Goal: Task Accomplishment & Management: Manage account settings

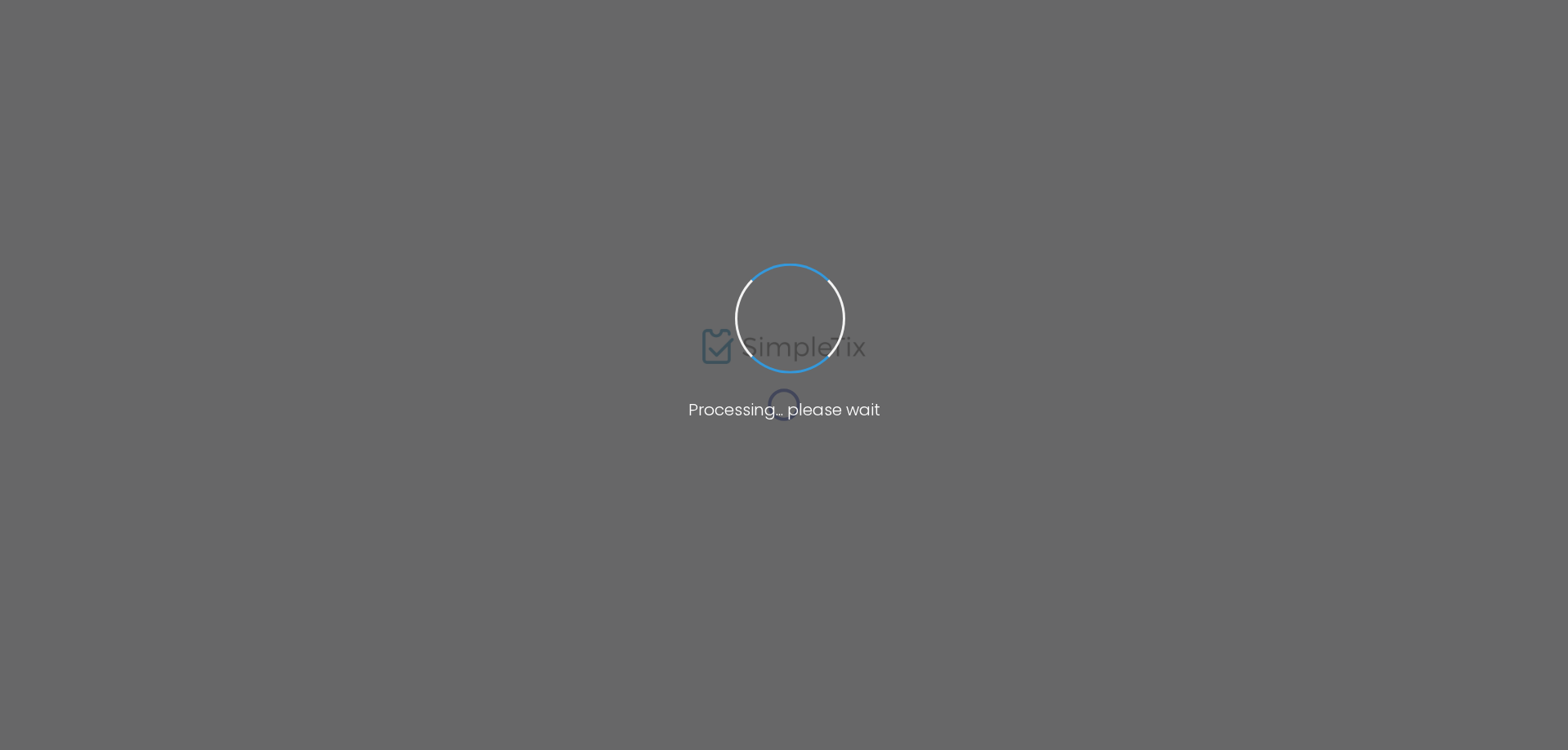
type input "Lil x_999"
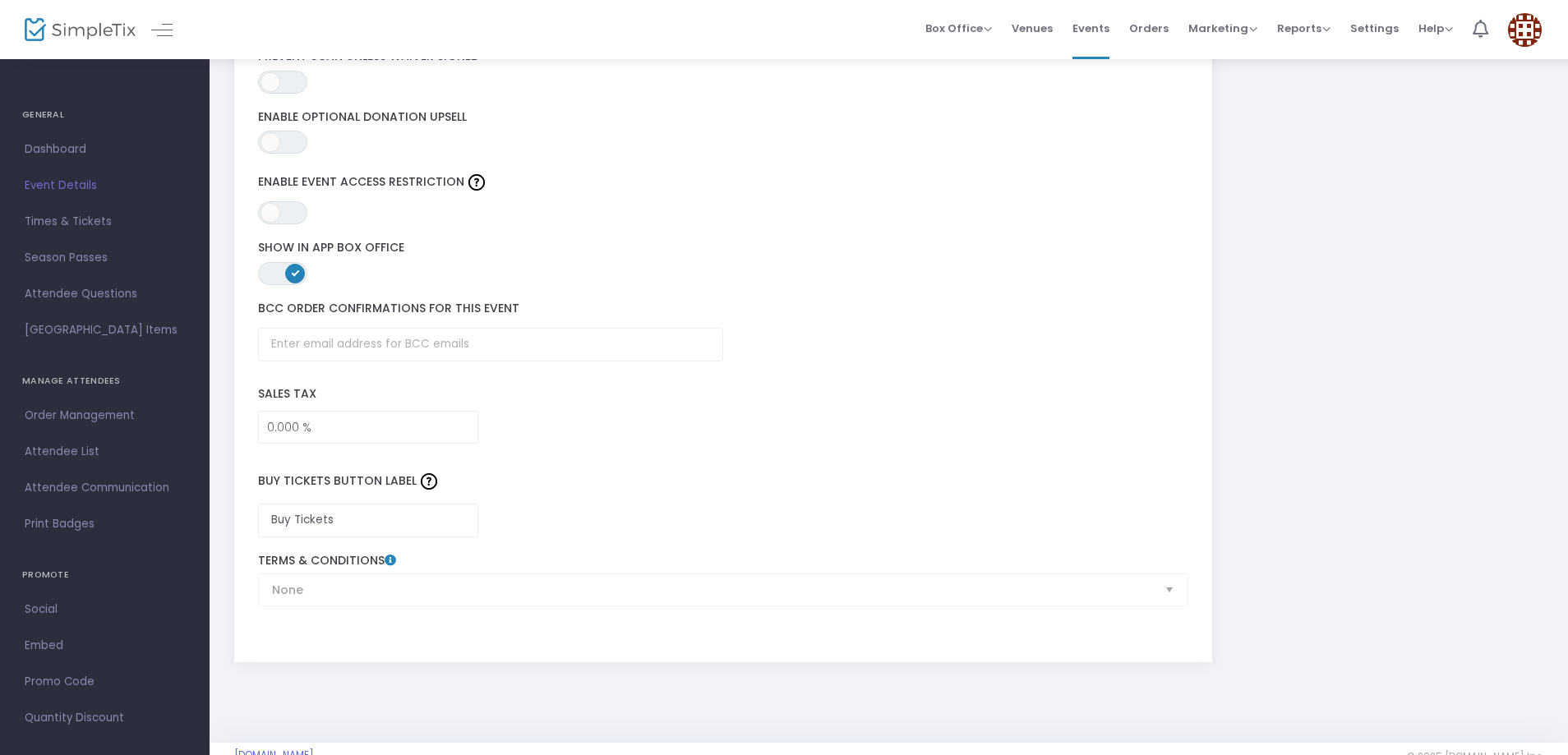
scroll to position [2359, 0]
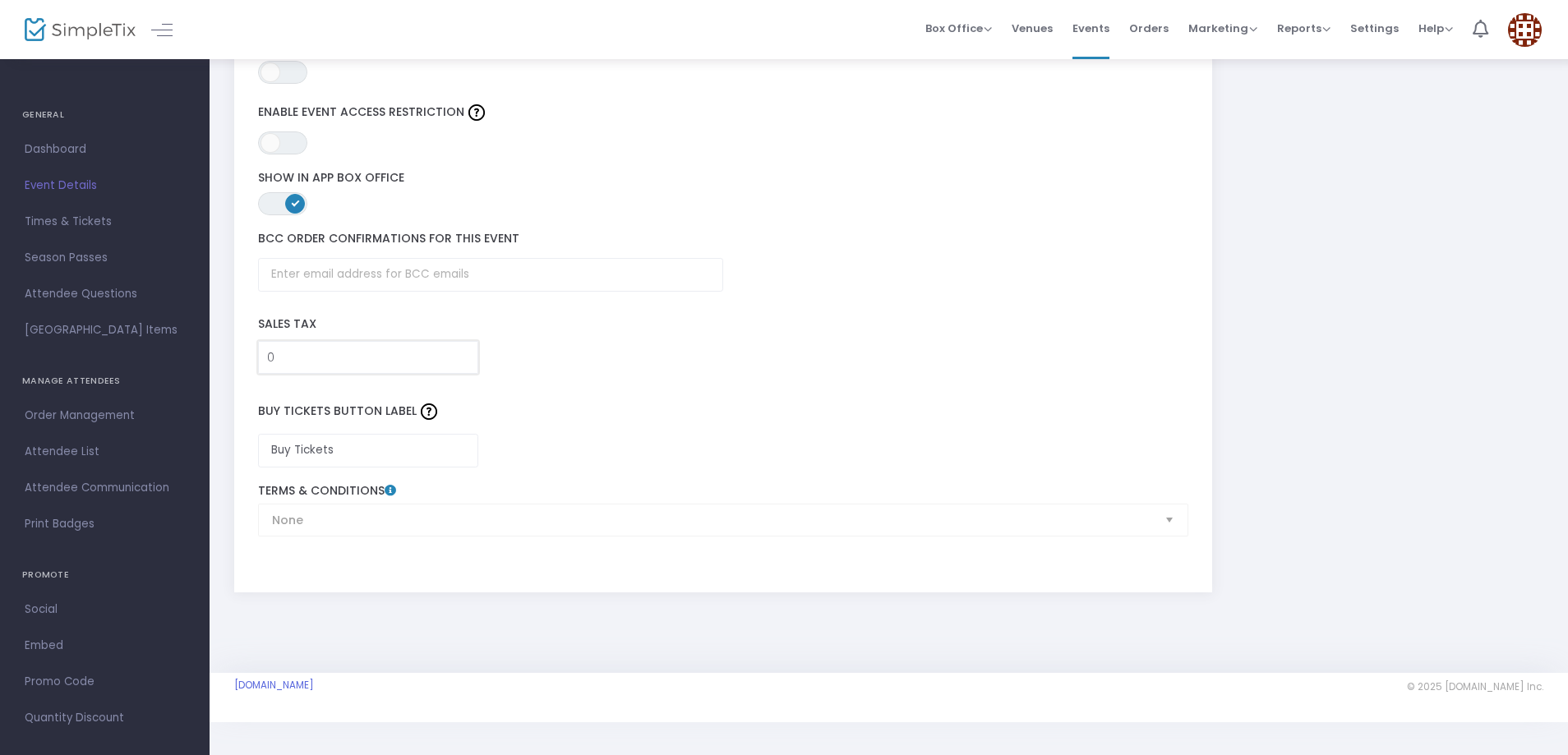
click at [291, 358] on input "0" at bounding box center [369, 357] width 220 height 31
type input "0.000 %"
click at [472, 432] on label "Buy Tickets Button Label" at bounding box center [723, 412] width 947 height 44
click at [403, 446] on input "Buy Tickets" at bounding box center [369, 451] width 221 height 34
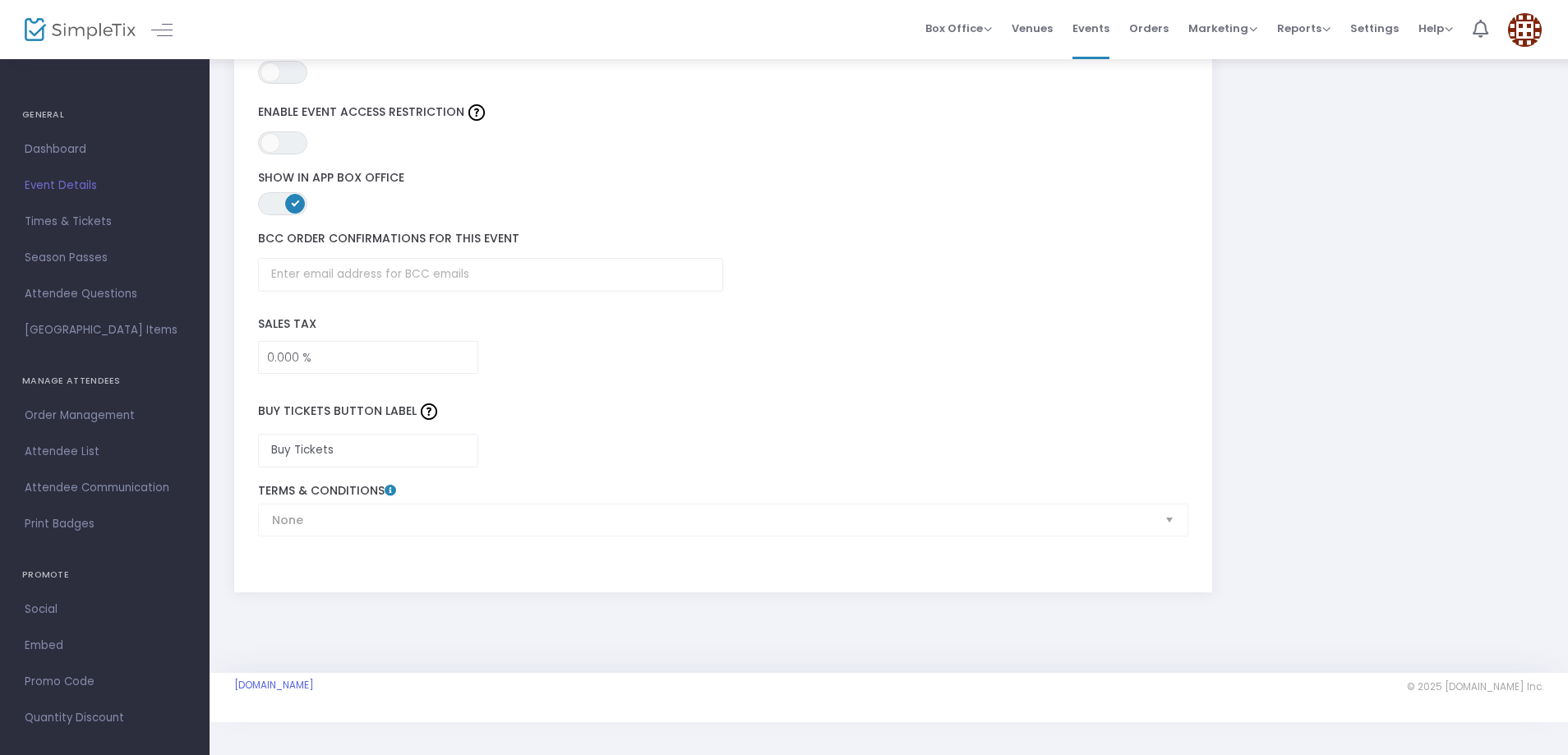
click at [639, 473] on div "Buy Tickets Button Label Buy Tickets" at bounding box center [723, 428] width 947 height 93
click at [363, 523] on div "None Terms & Conditions" at bounding box center [723, 510] width 947 height 52
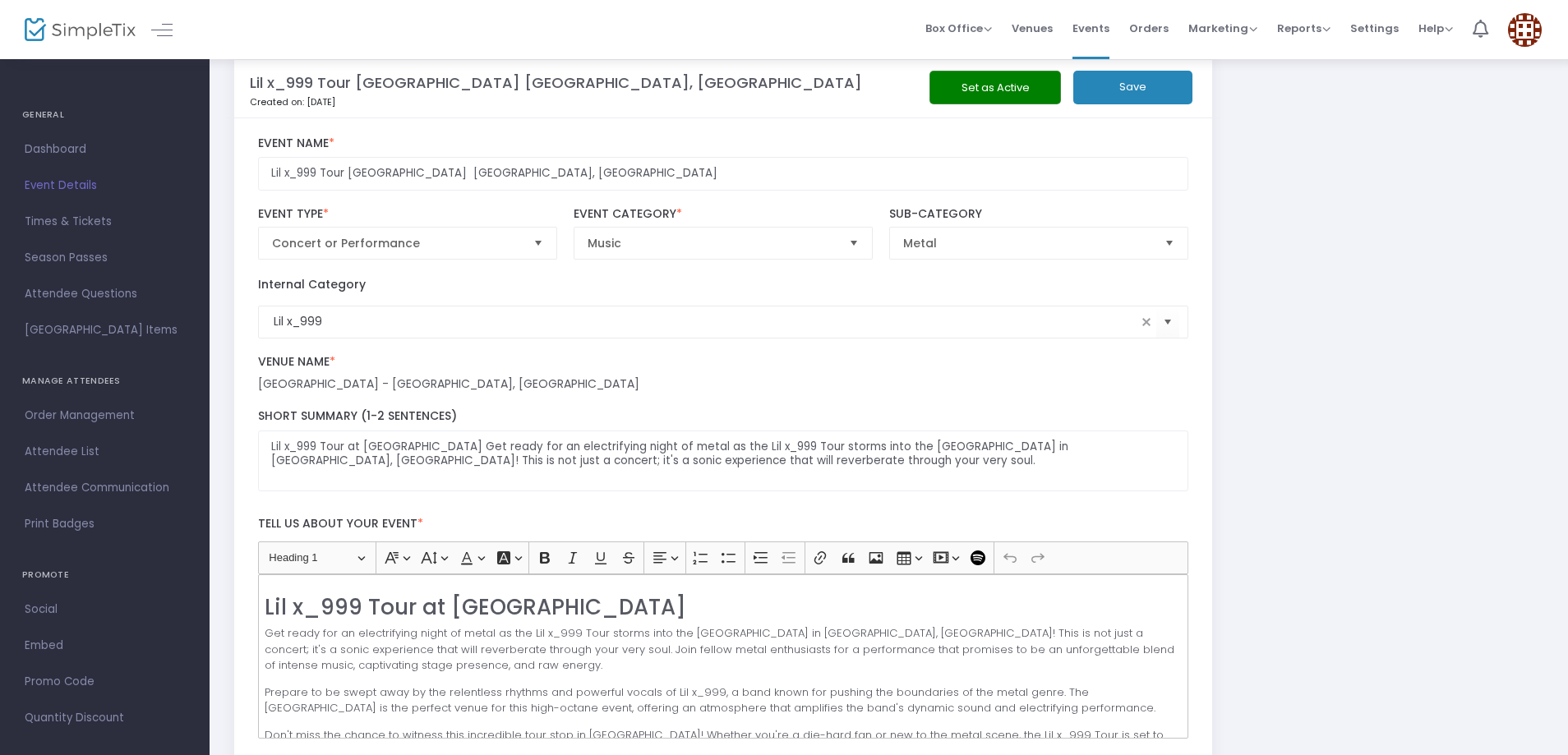
scroll to position [0, 0]
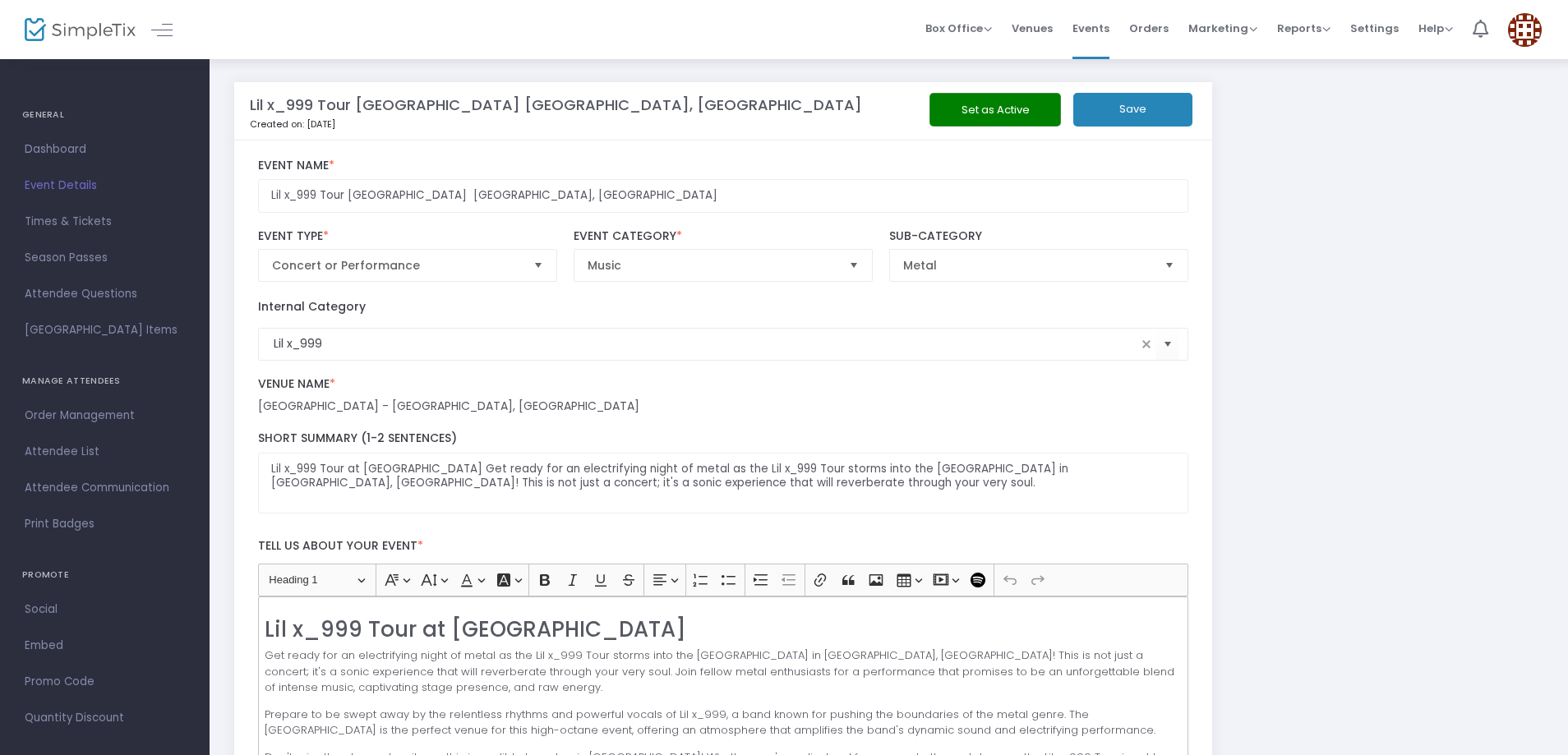
click at [1015, 108] on button "Set as Active" at bounding box center [995, 109] width 131 height 34
click at [1023, 105] on button "Set as Active" at bounding box center [995, 109] width 131 height 34
click at [1151, 104] on button "Save" at bounding box center [1133, 109] width 120 height 34
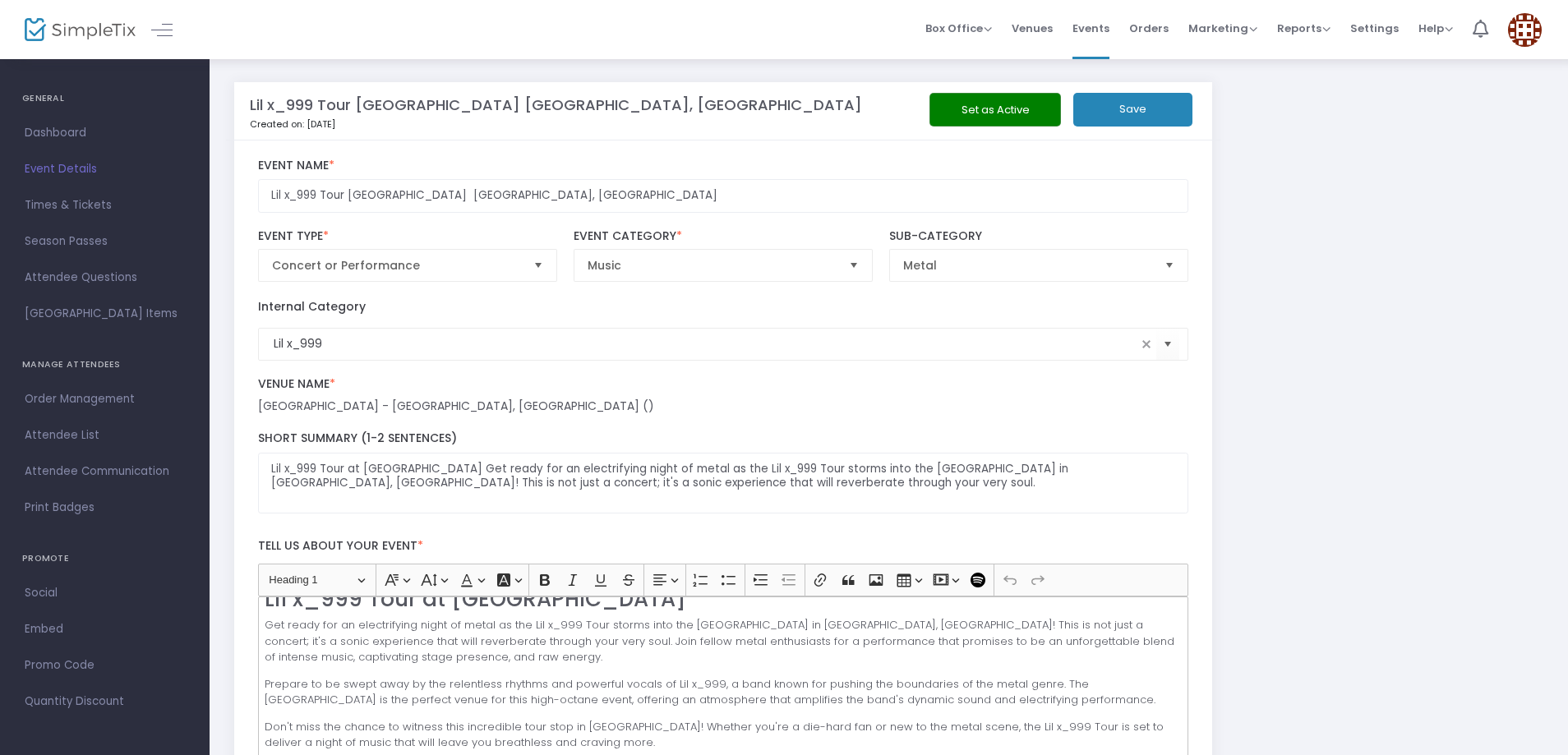
click at [1100, 35] on span "Events" at bounding box center [1091, 29] width 37 height 42
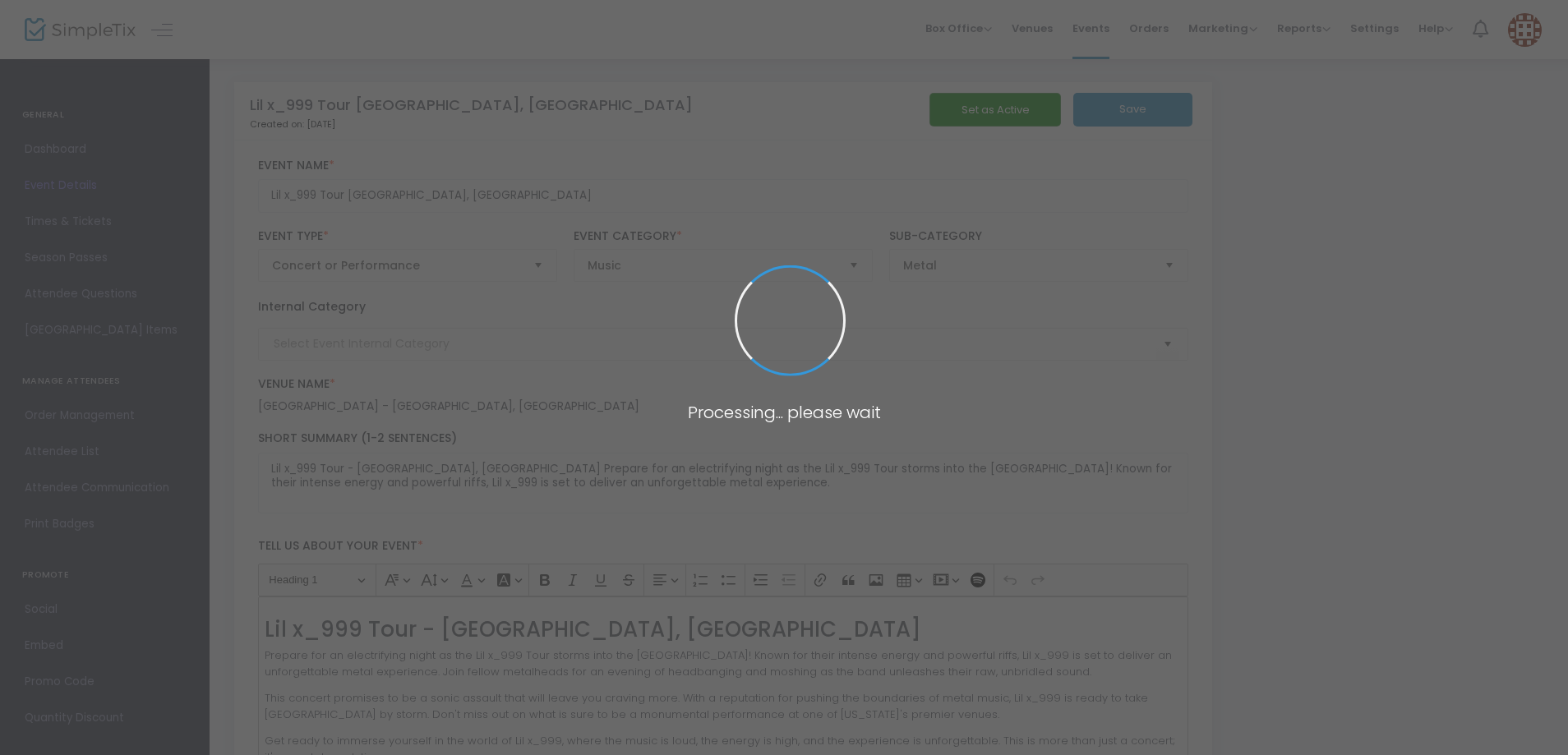
type input "Lil x_999"
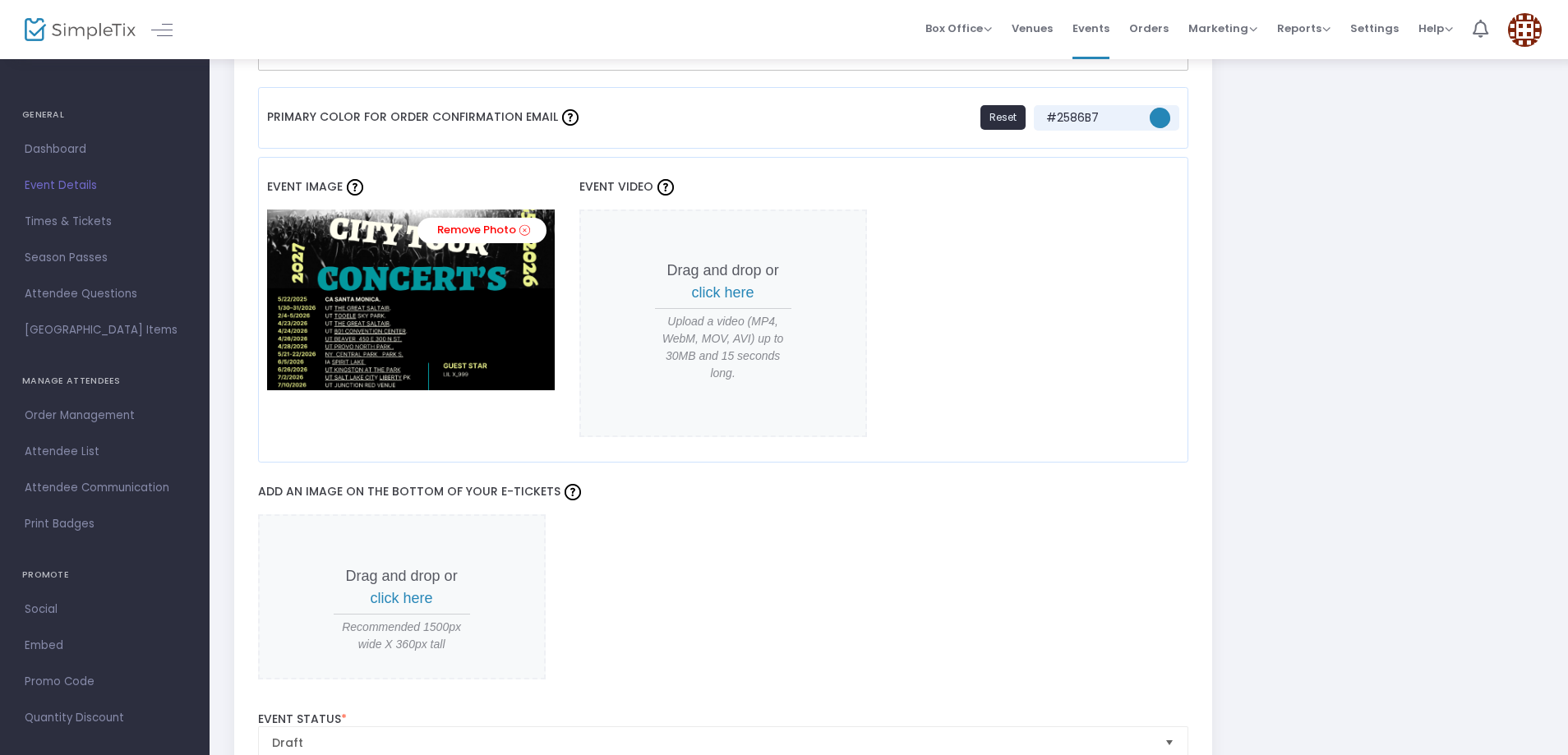
scroll to position [1454, 0]
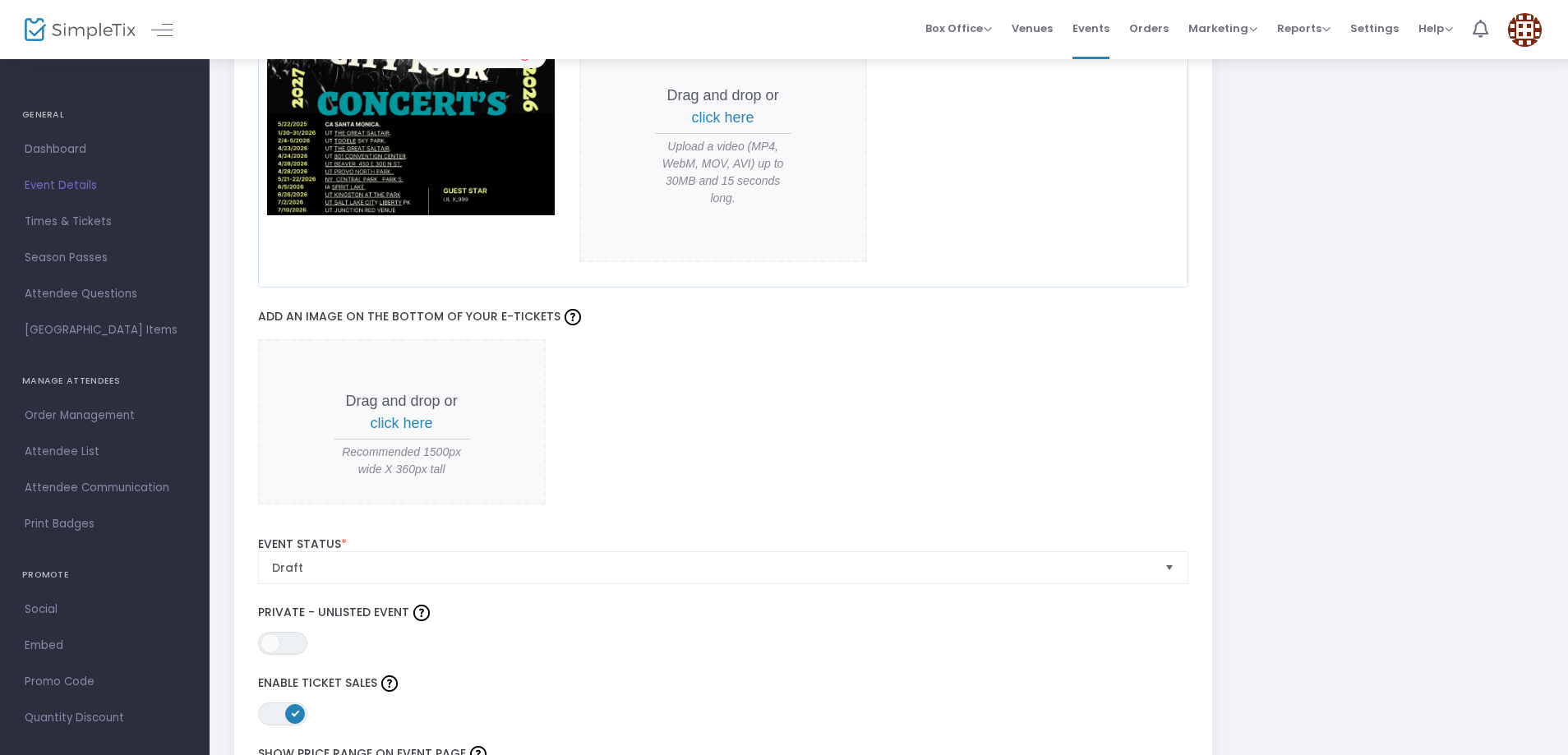
click at [418, 422] on span "click here" at bounding box center [401, 423] width 62 height 17
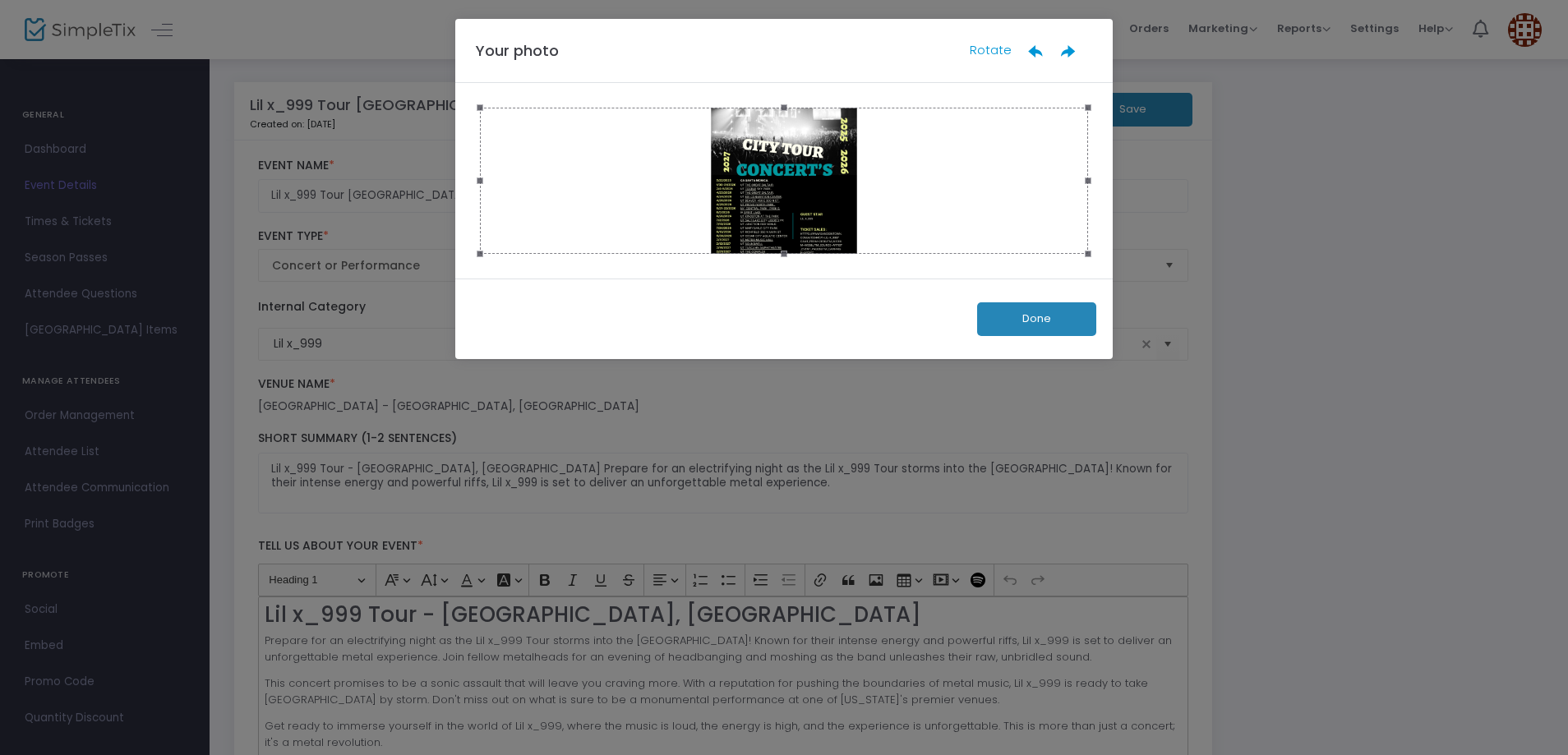
scroll to position [0, 0]
drag, startPoint x: 801, startPoint y: 210, endPoint x: 706, endPoint y: 200, distance: 95.5
click at [705, 202] on div at bounding box center [789, 181] width 609 height 146
click at [1075, 322] on button "Done" at bounding box center [1042, 319] width 120 height 34
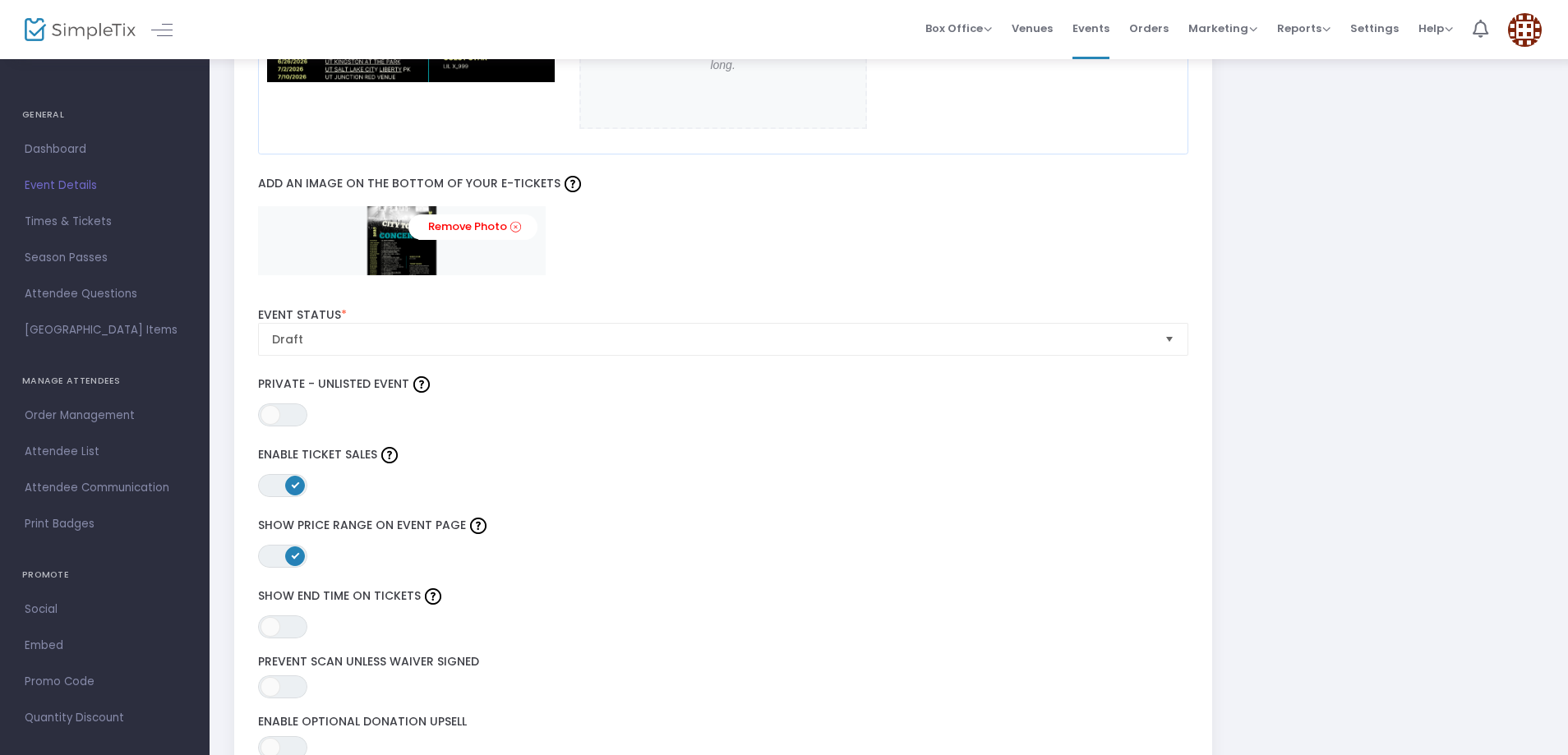
scroll to position [1561, 0]
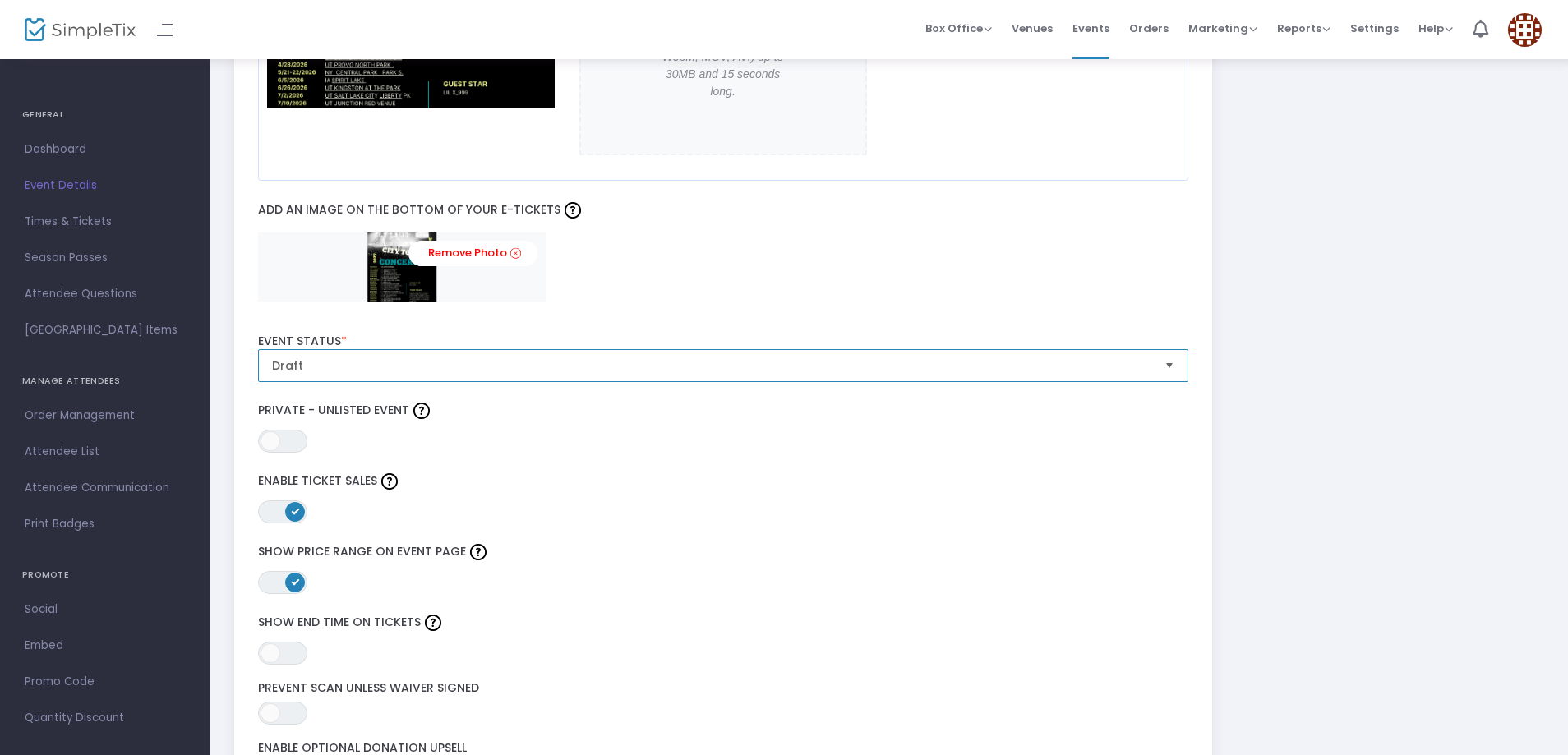
click at [450, 353] on span "Draft" at bounding box center [711, 365] width 893 height 31
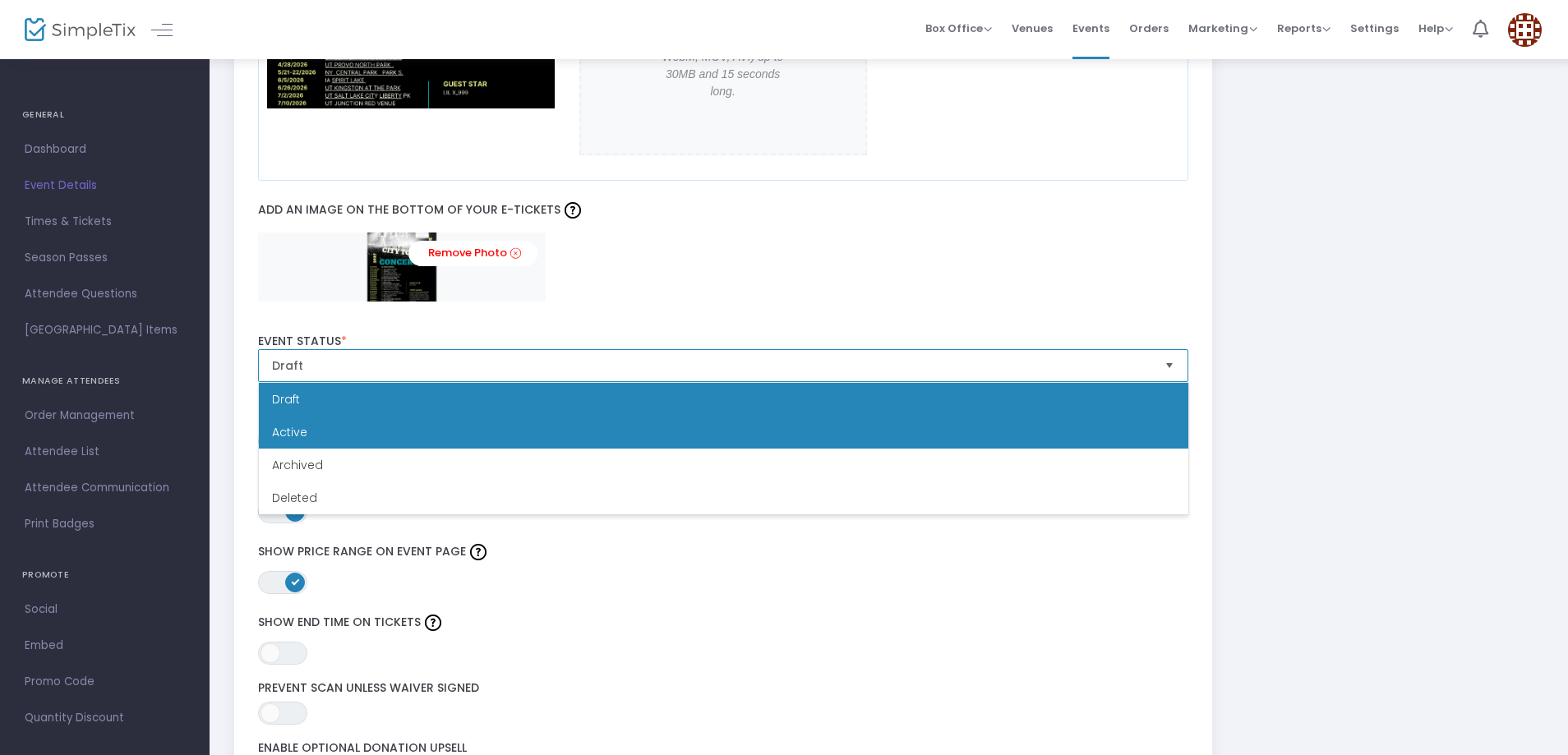
click at [379, 432] on li "Active" at bounding box center [724, 432] width 929 height 33
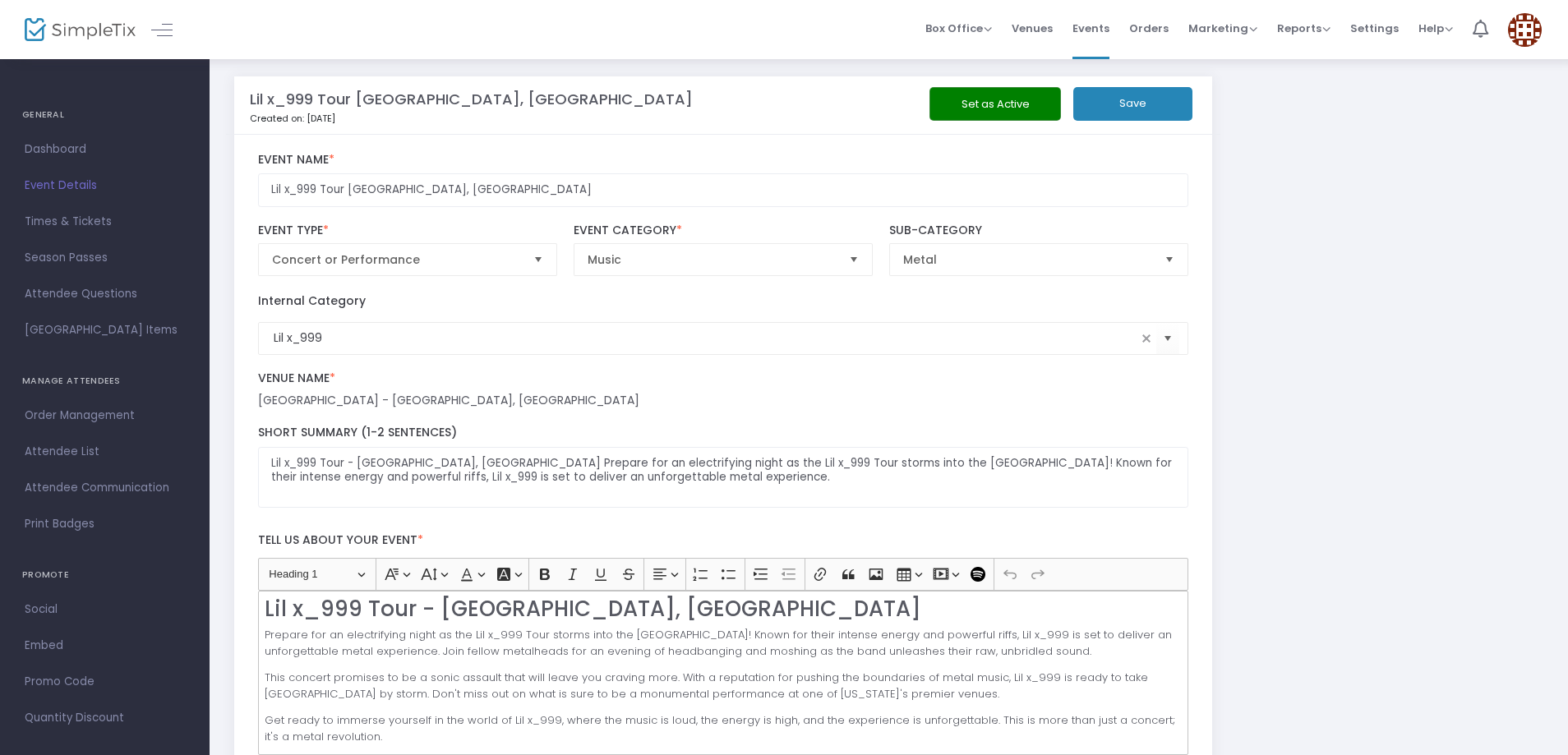
scroll to position [0, 0]
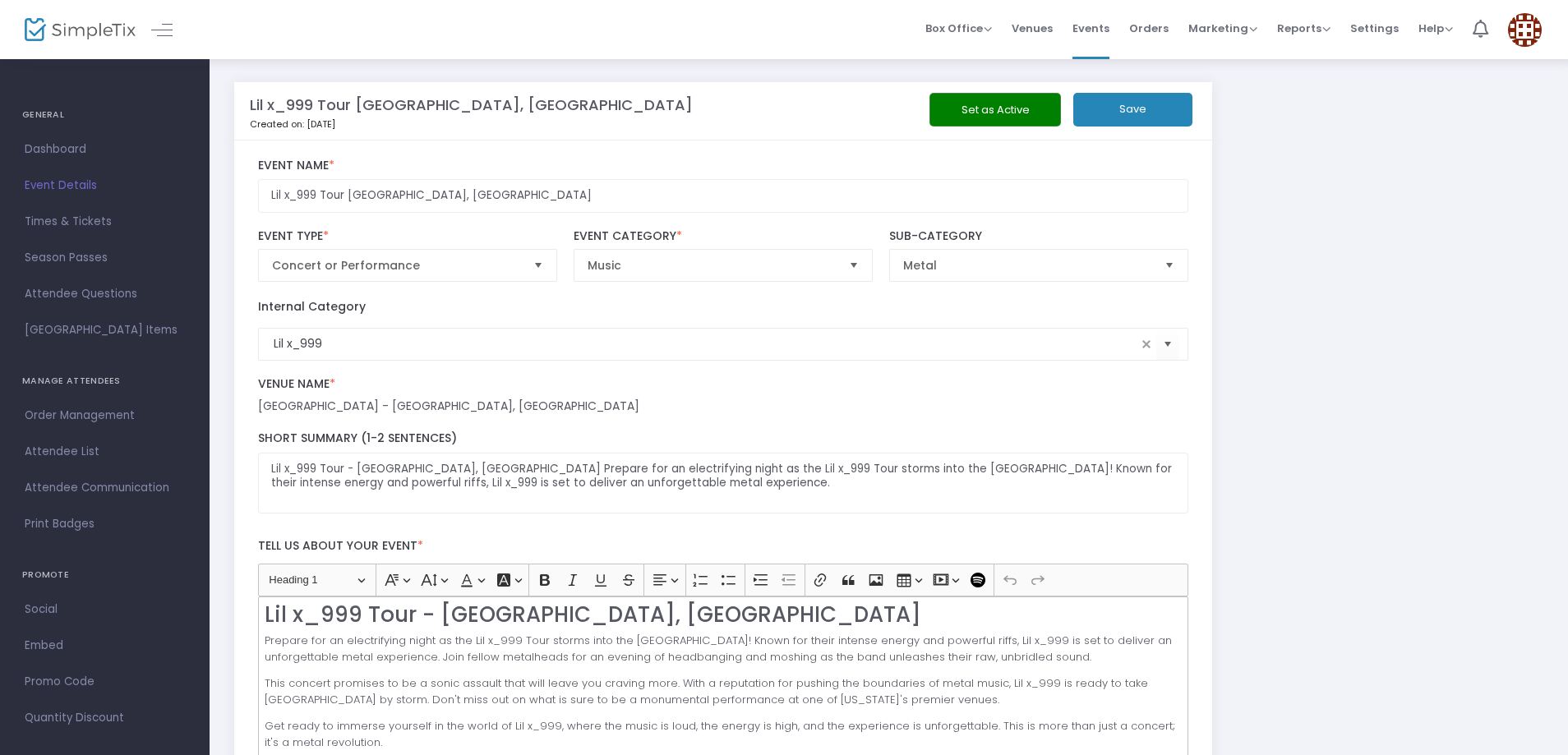
click at [1027, 102] on button "Set as Active" at bounding box center [995, 109] width 131 height 34
click at [1129, 112] on button "Save" at bounding box center [1133, 109] width 120 height 34
click at [1029, 35] on span "Venues" at bounding box center [1032, 29] width 41 height 42
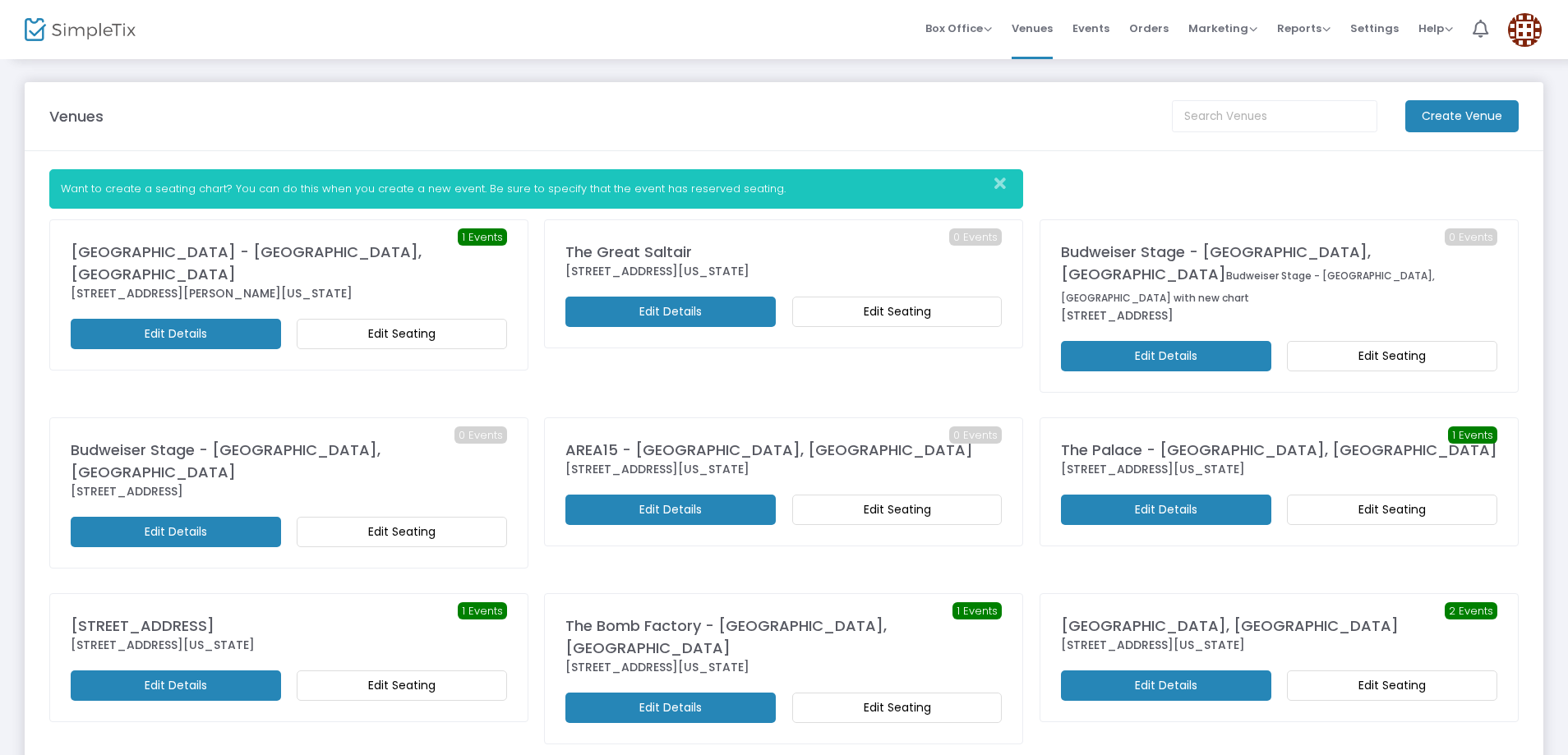
click at [387, 319] on m-button "Edit Seating" at bounding box center [402, 334] width 210 height 30
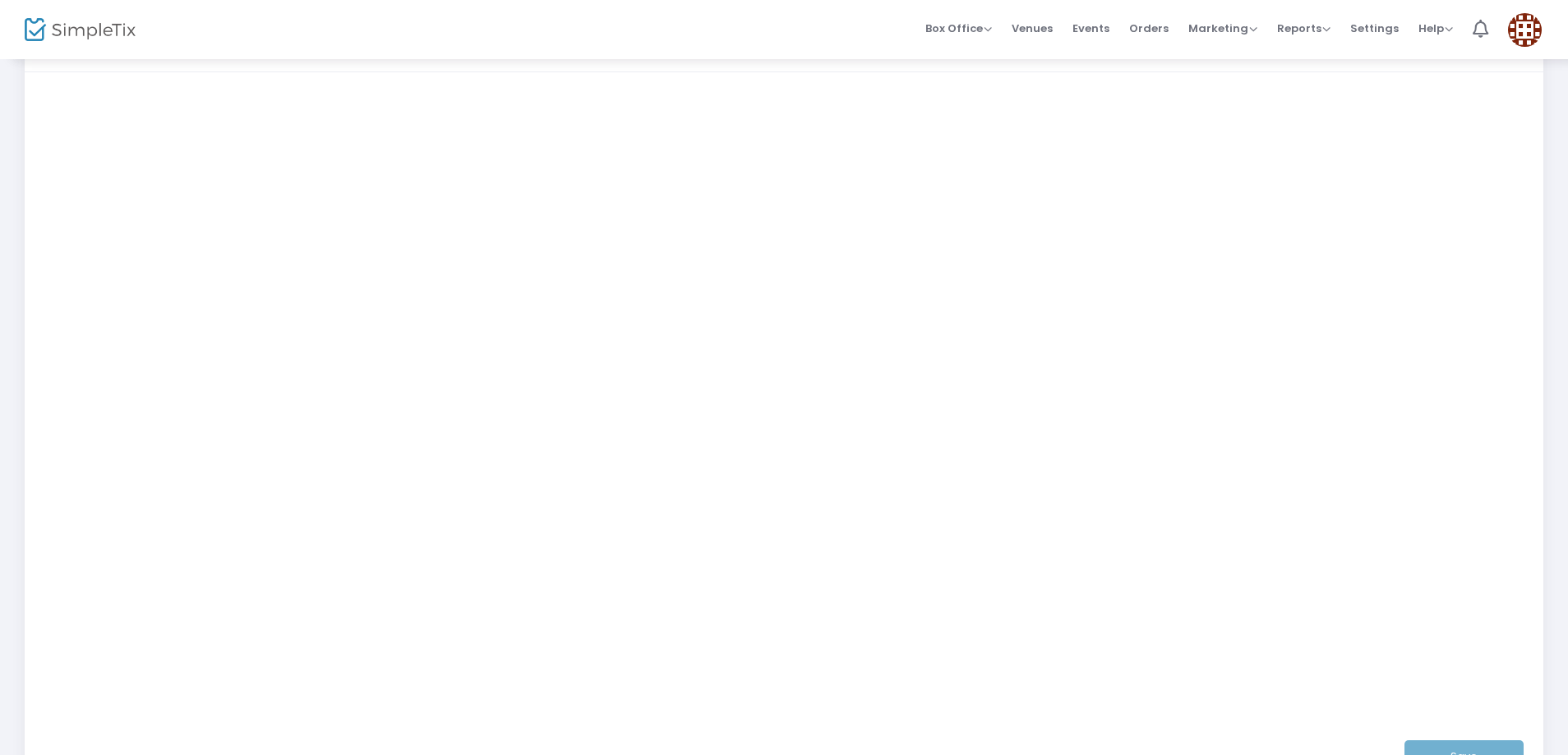
scroll to position [164, 0]
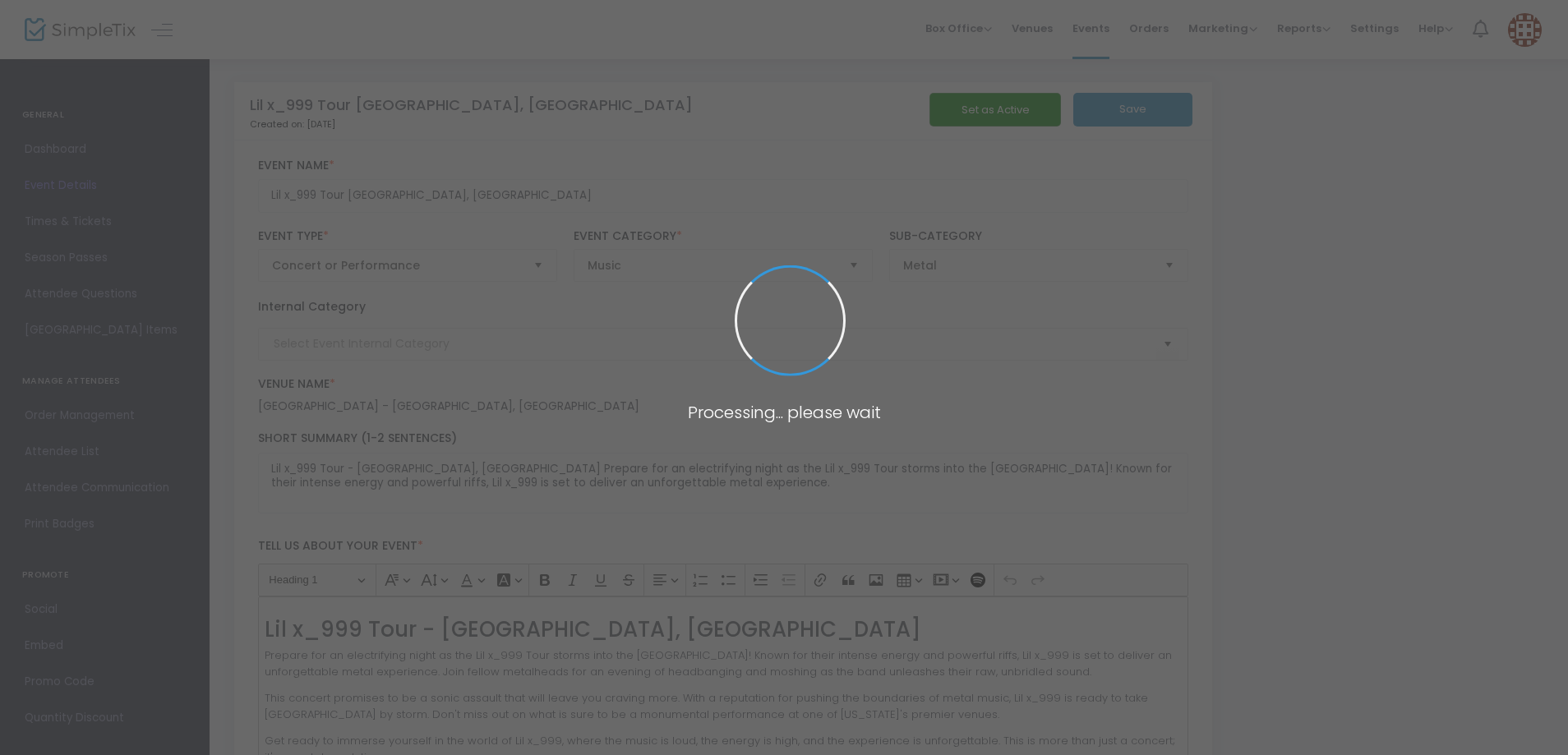
type input "Lil x_999"
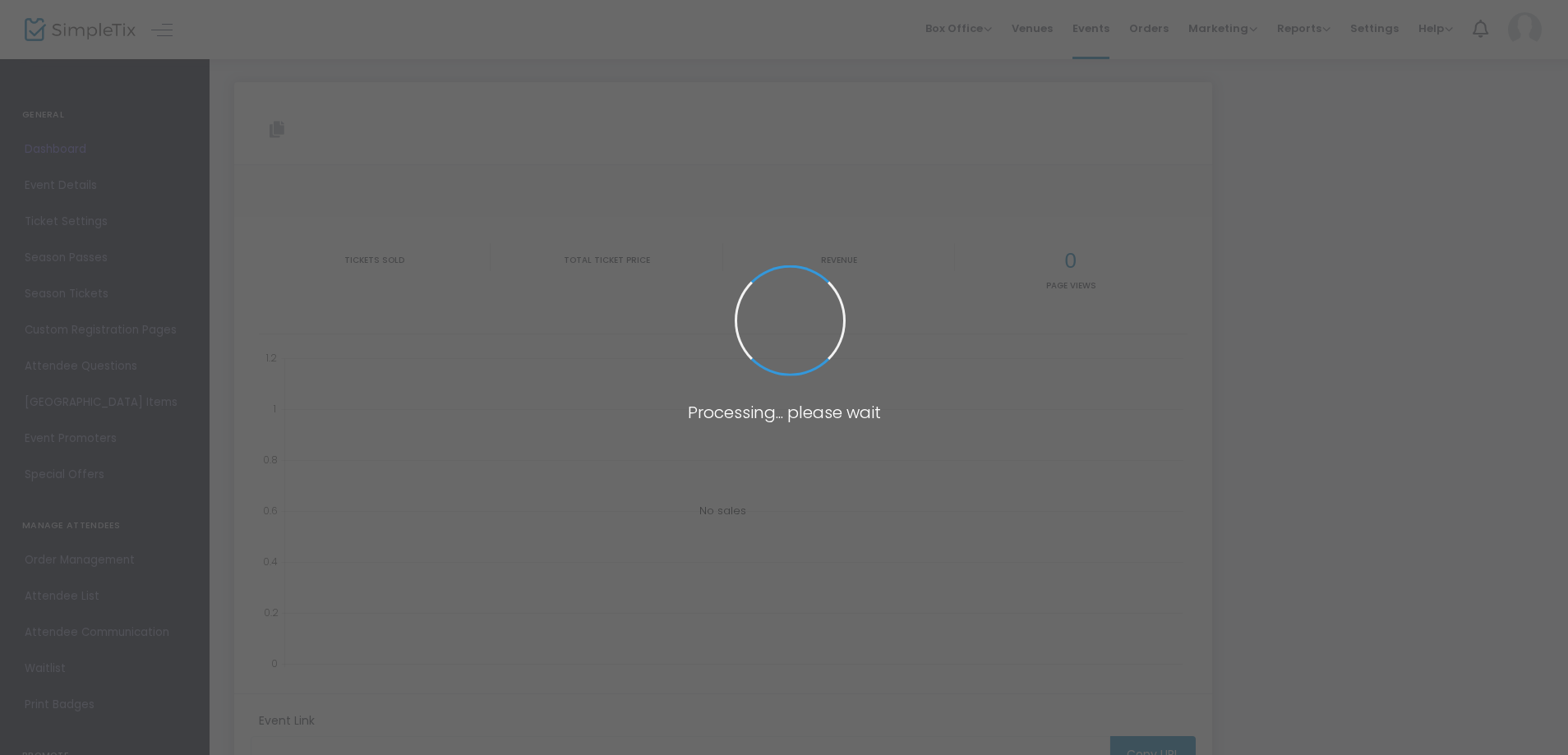
type input "https://www.simpletix.com/e/lil-x-999-tour-2026-jun-tickets-232607"
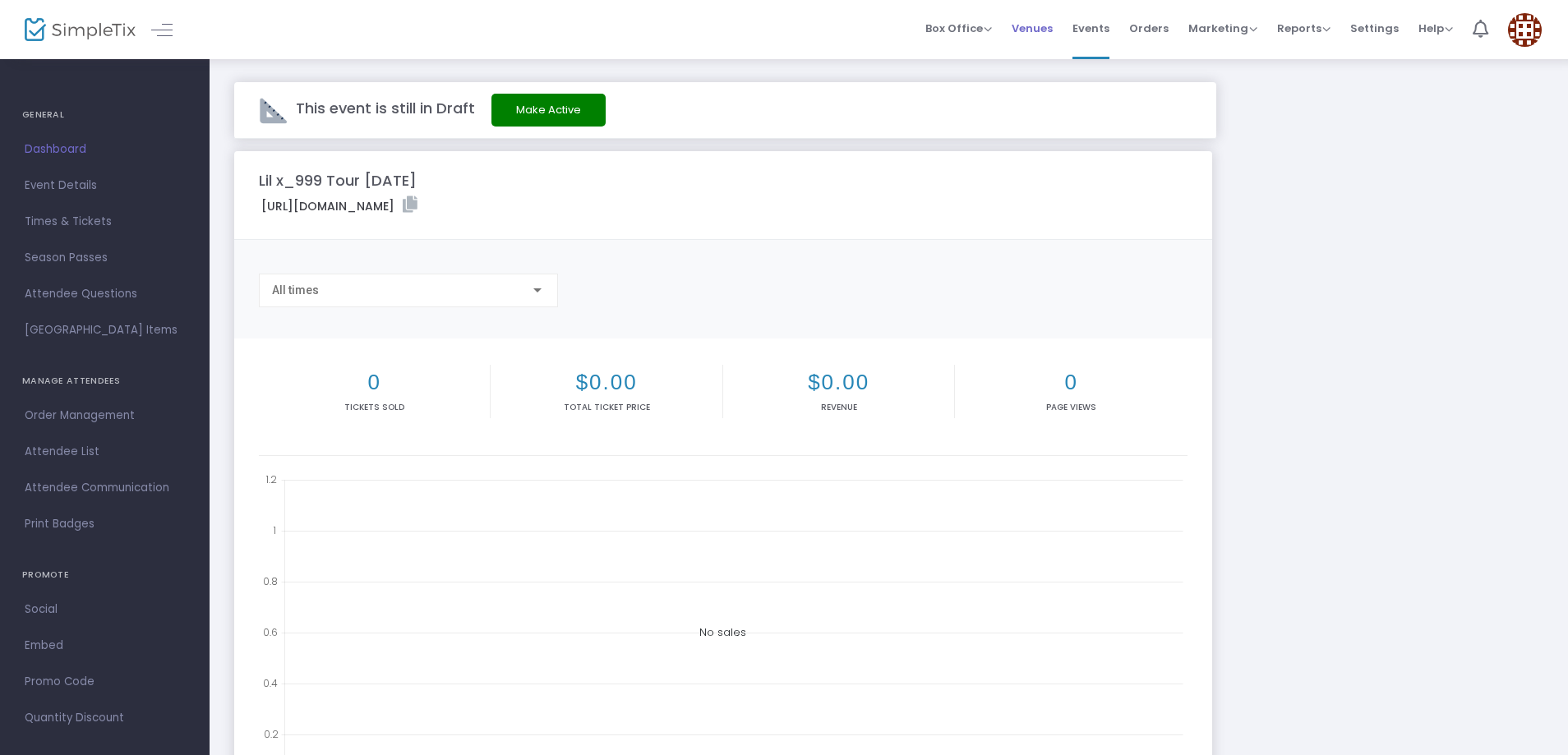
click at [1048, 20] on span "Venues" at bounding box center [1032, 29] width 41 height 42
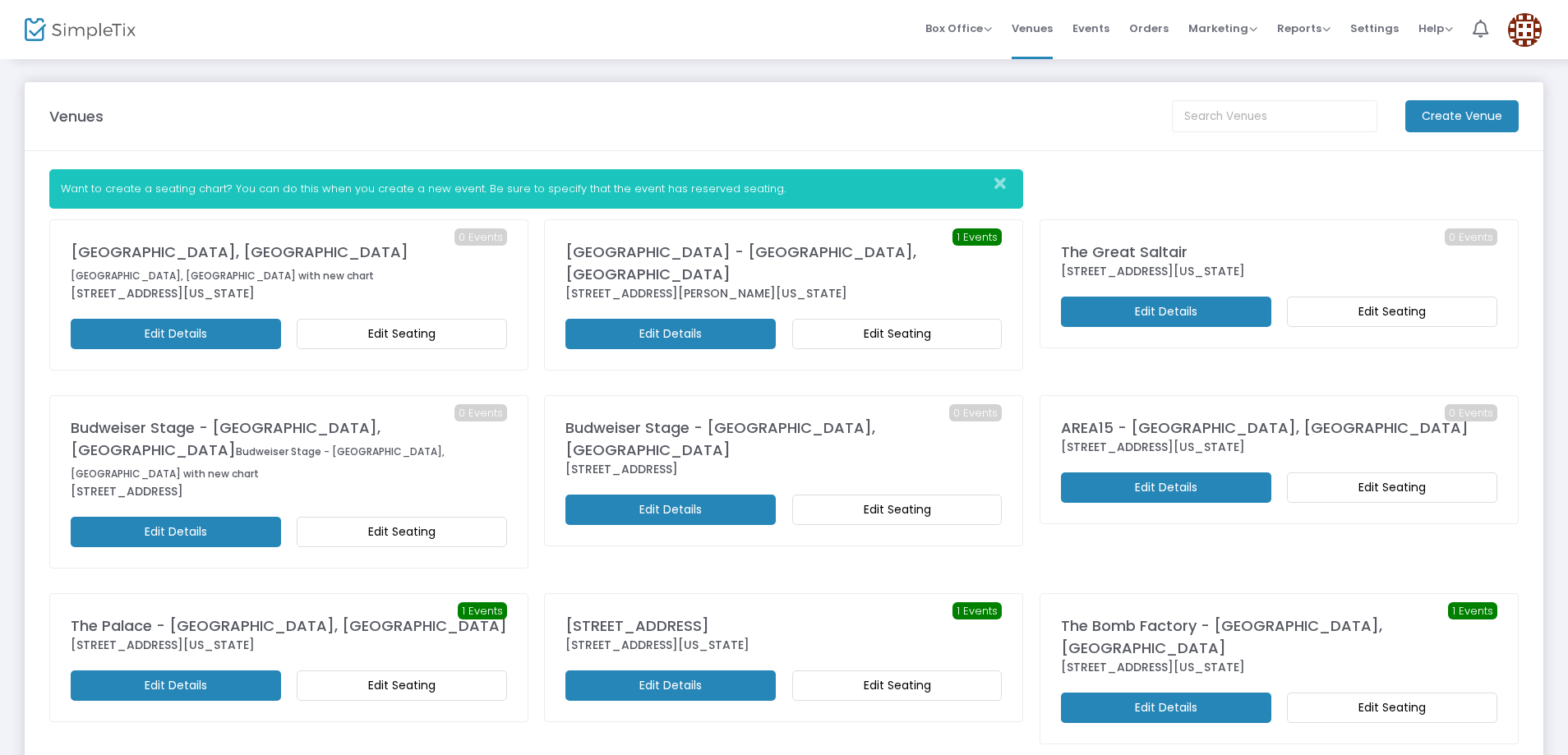
click at [326, 319] on m-button "Edit Seating" at bounding box center [402, 334] width 210 height 30
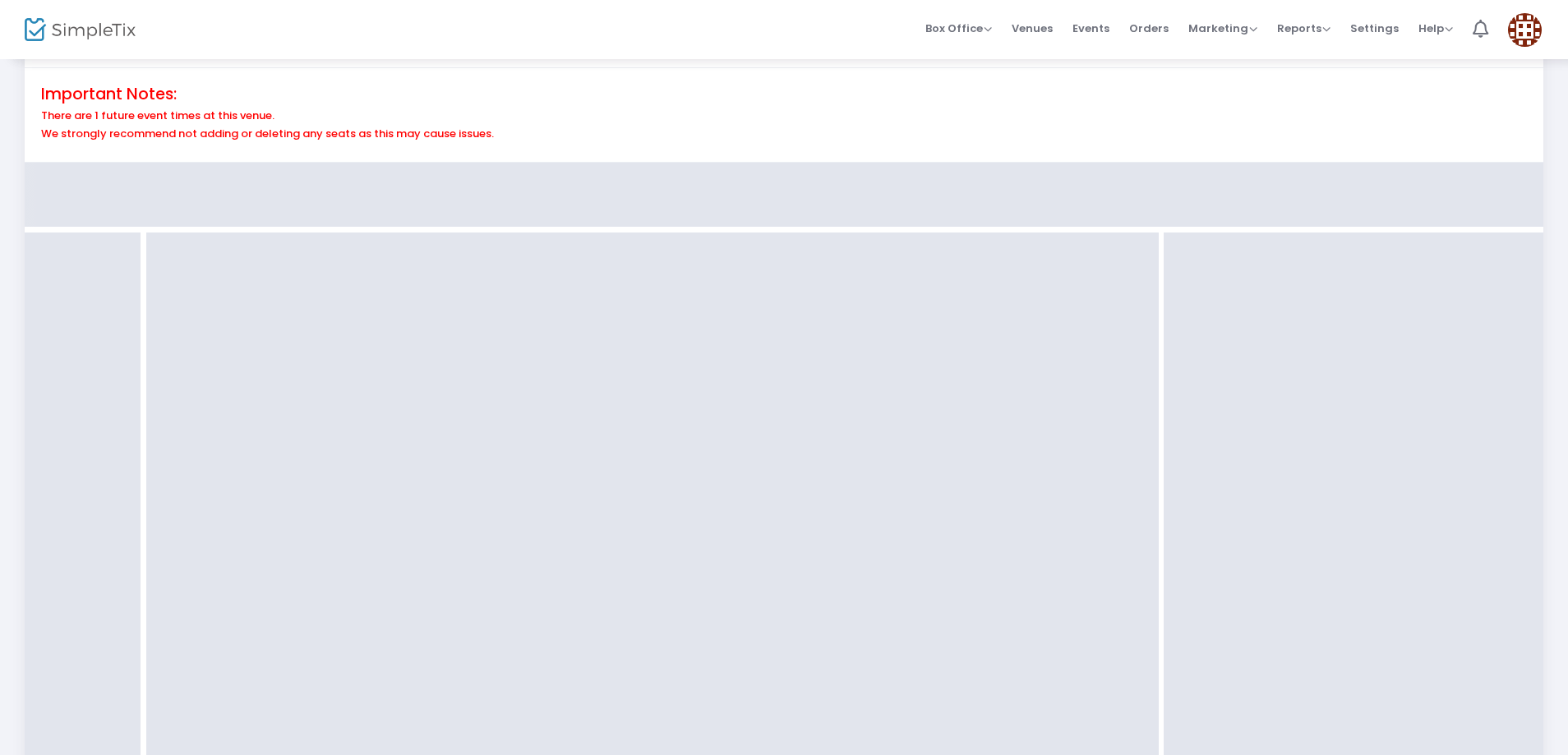
scroll to position [411, 0]
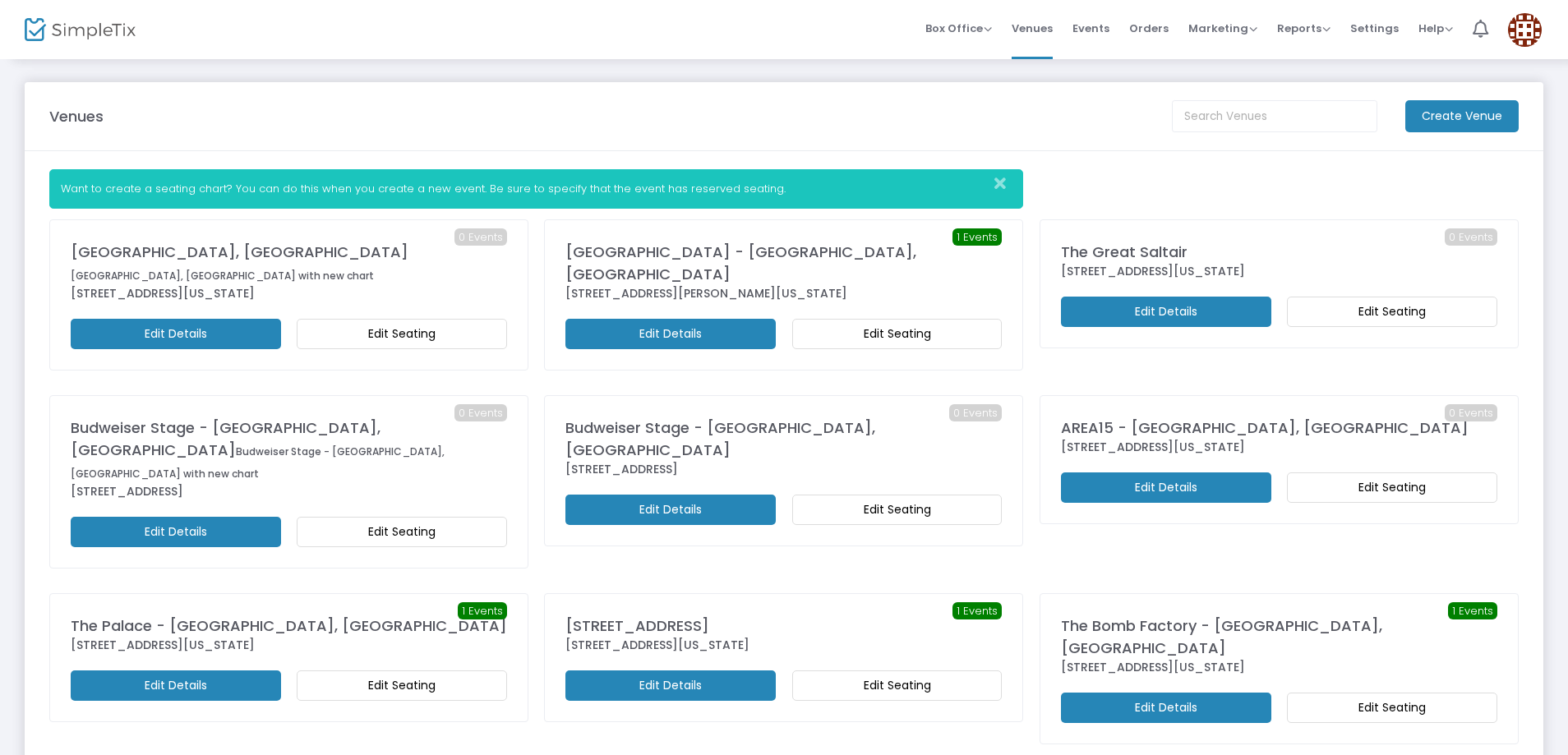
click at [239, 319] on m-button "Edit Details" at bounding box center [176, 334] width 210 height 30
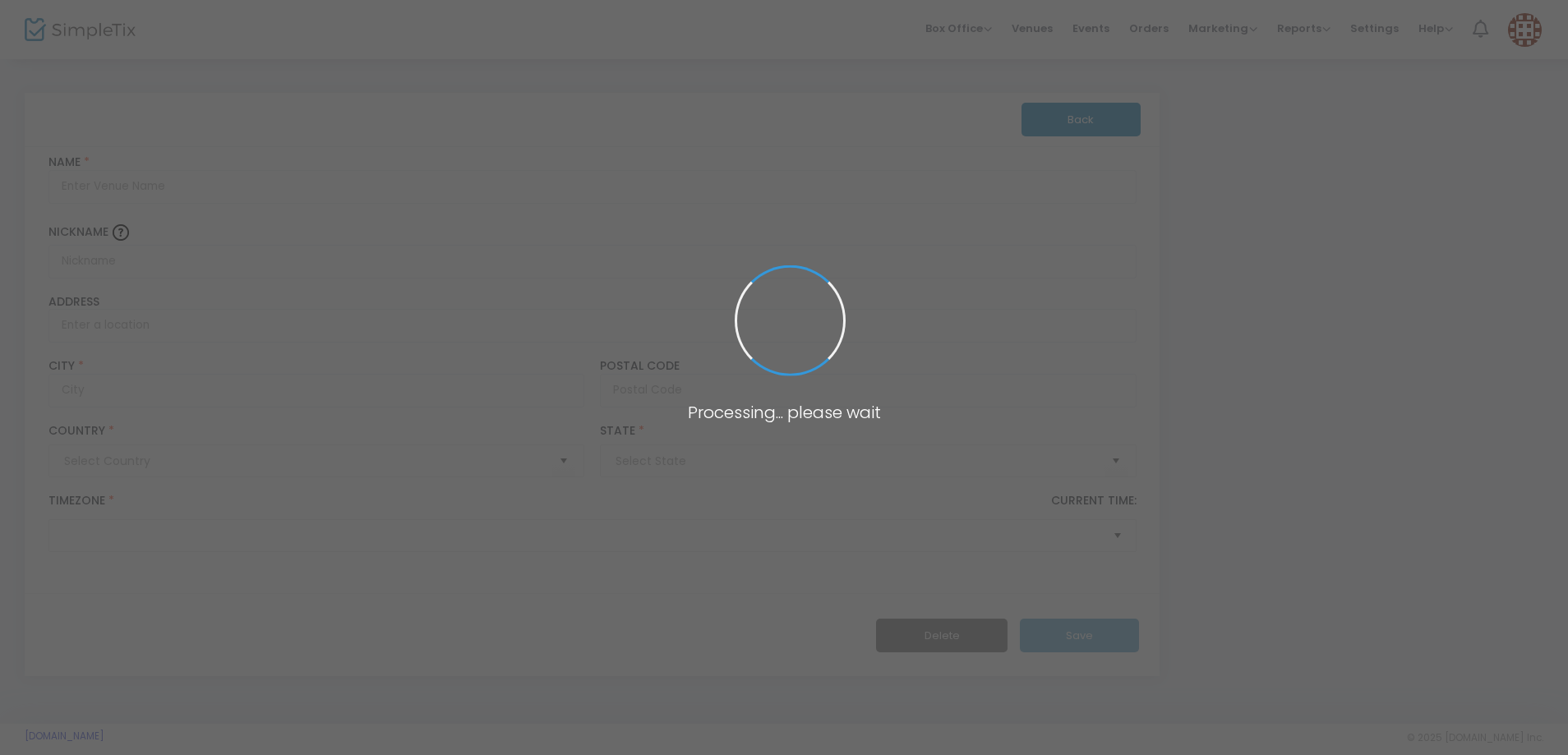
type input "Pakistan"
type input "New park Circleville, UT"
type input "New park Circleville, UT with new chart"
type input "115 South Center Street"
type input "Circleville"
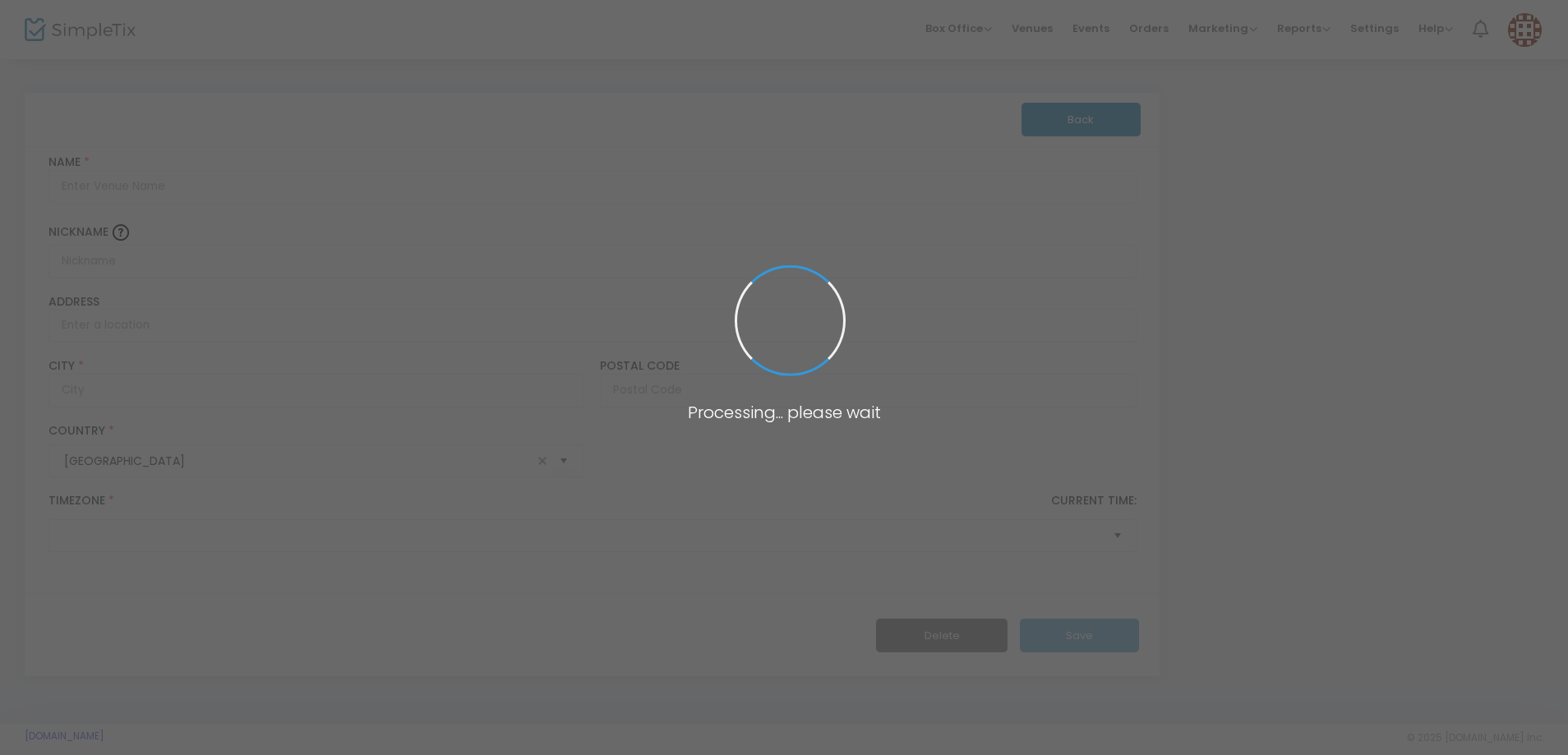
type input "84723"
type input "United States"
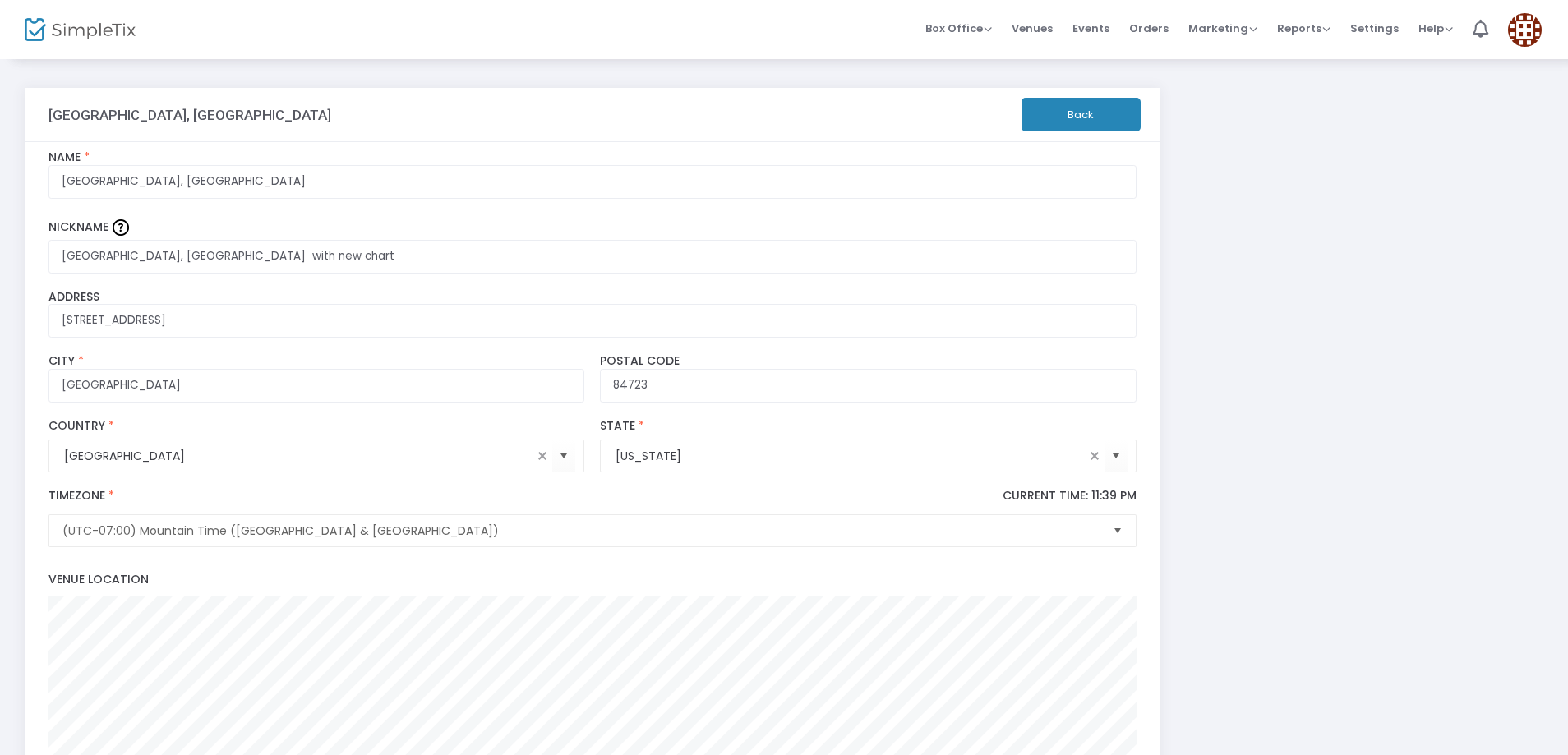
scroll to position [3, 0]
click at [1049, 120] on button "Back" at bounding box center [1082, 116] width 120 height 34
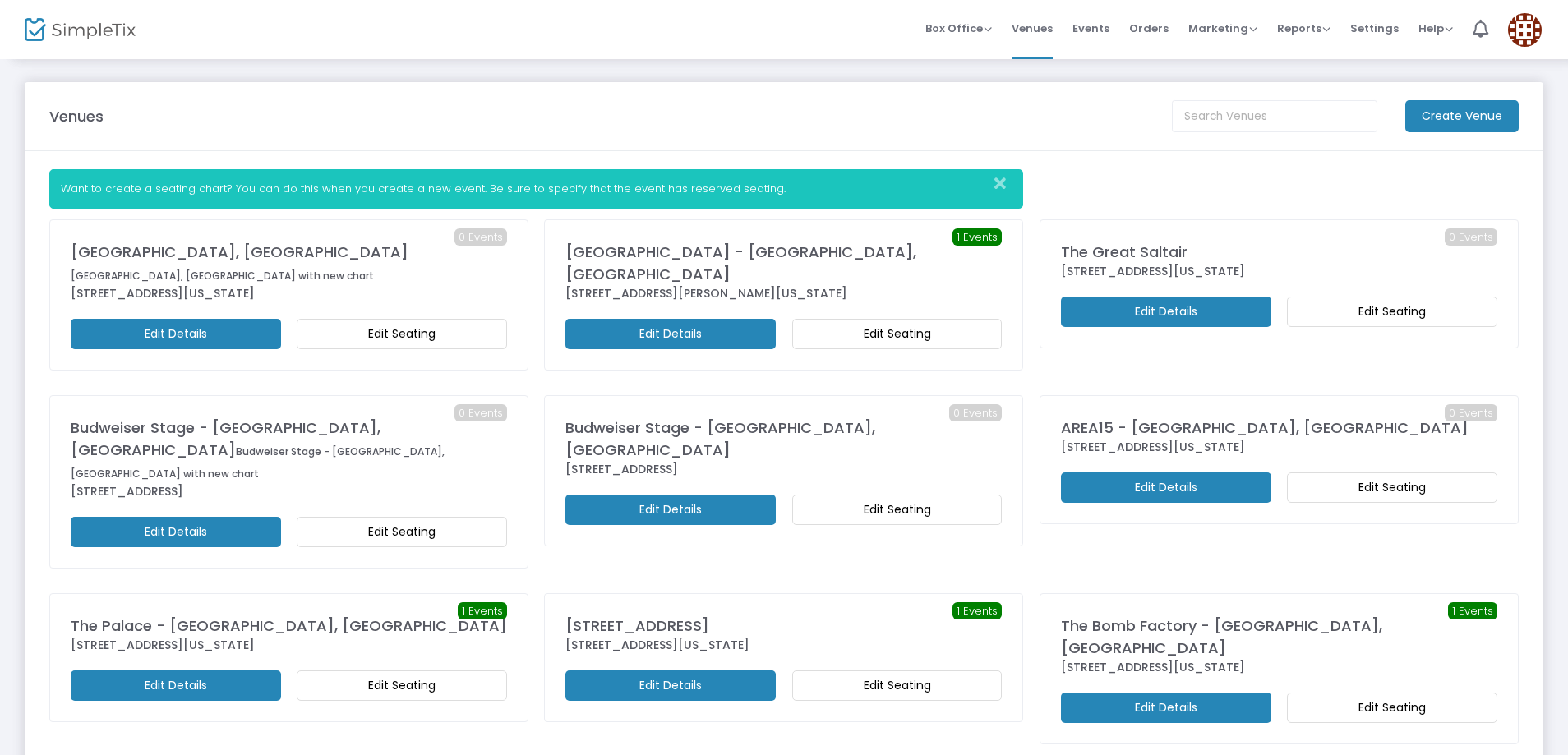
click at [414, 322] on m-button "Edit Seating" at bounding box center [402, 334] width 210 height 30
click at [245, 319] on m-button "Edit Details" at bounding box center [176, 334] width 210 height 30
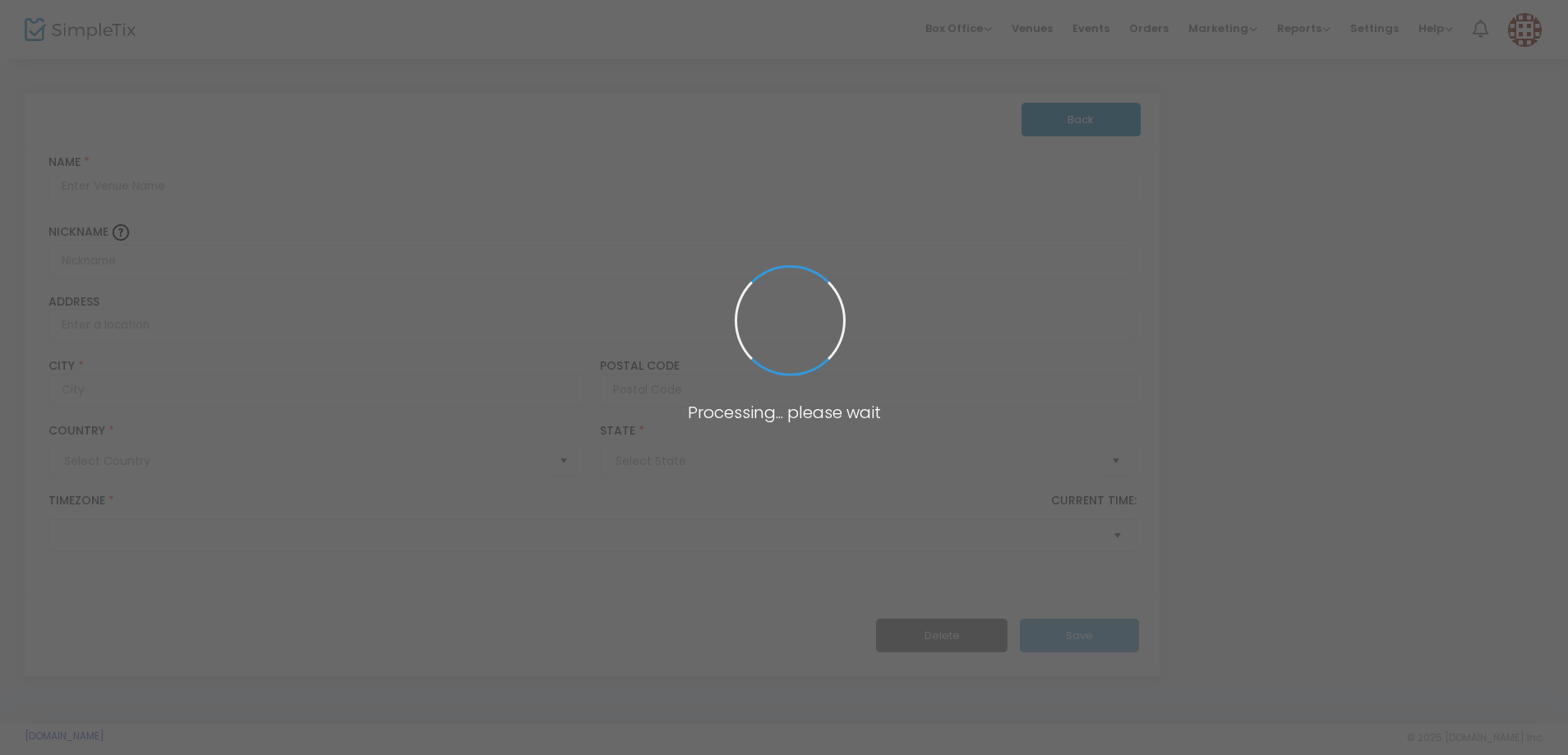
type input "Pakistan"
type input "New park Circleville, UT"
type input "New park Circleville, UT with new chart"
type input "115 South Center Street"
type input "Circleville"
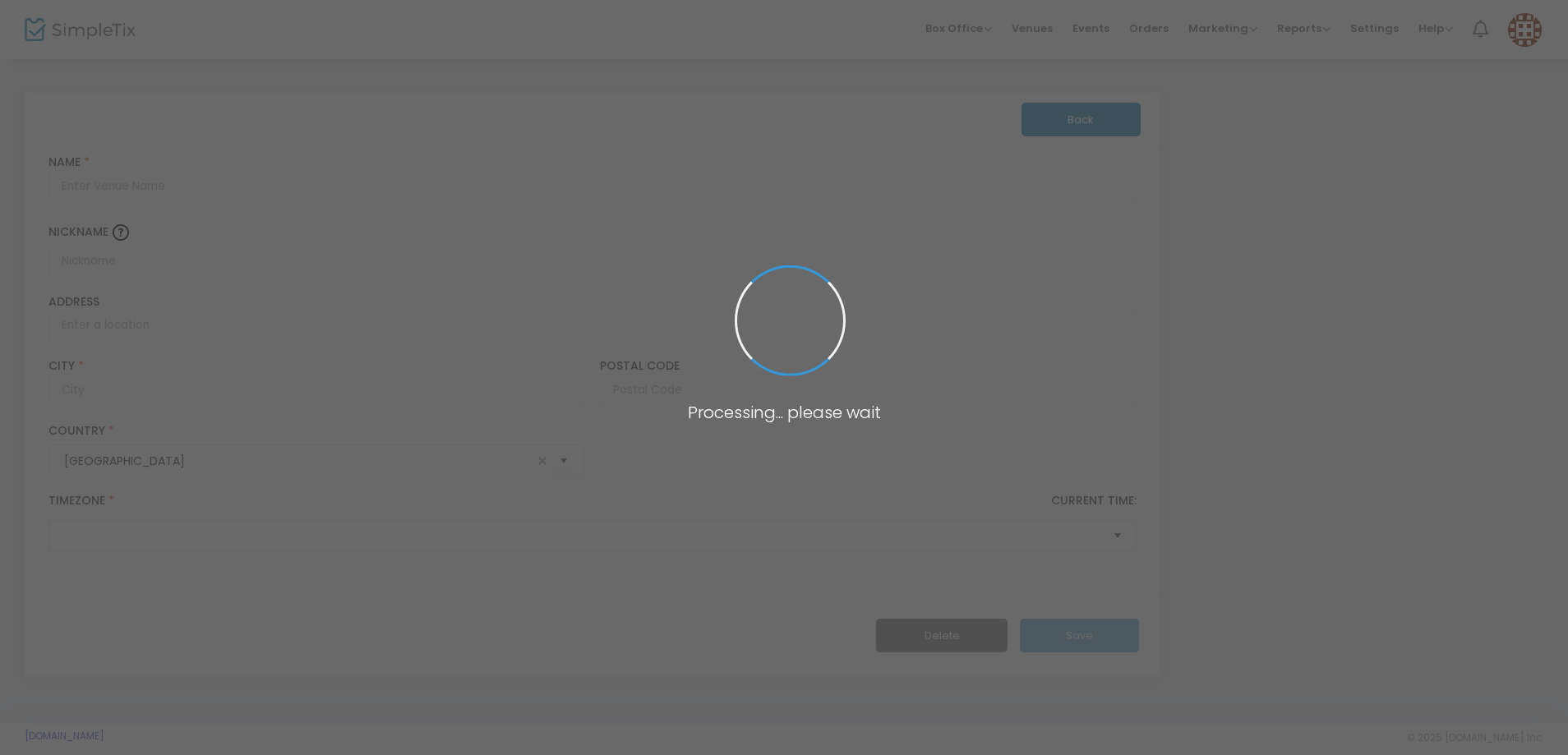
type input "84723"
type input "United States"
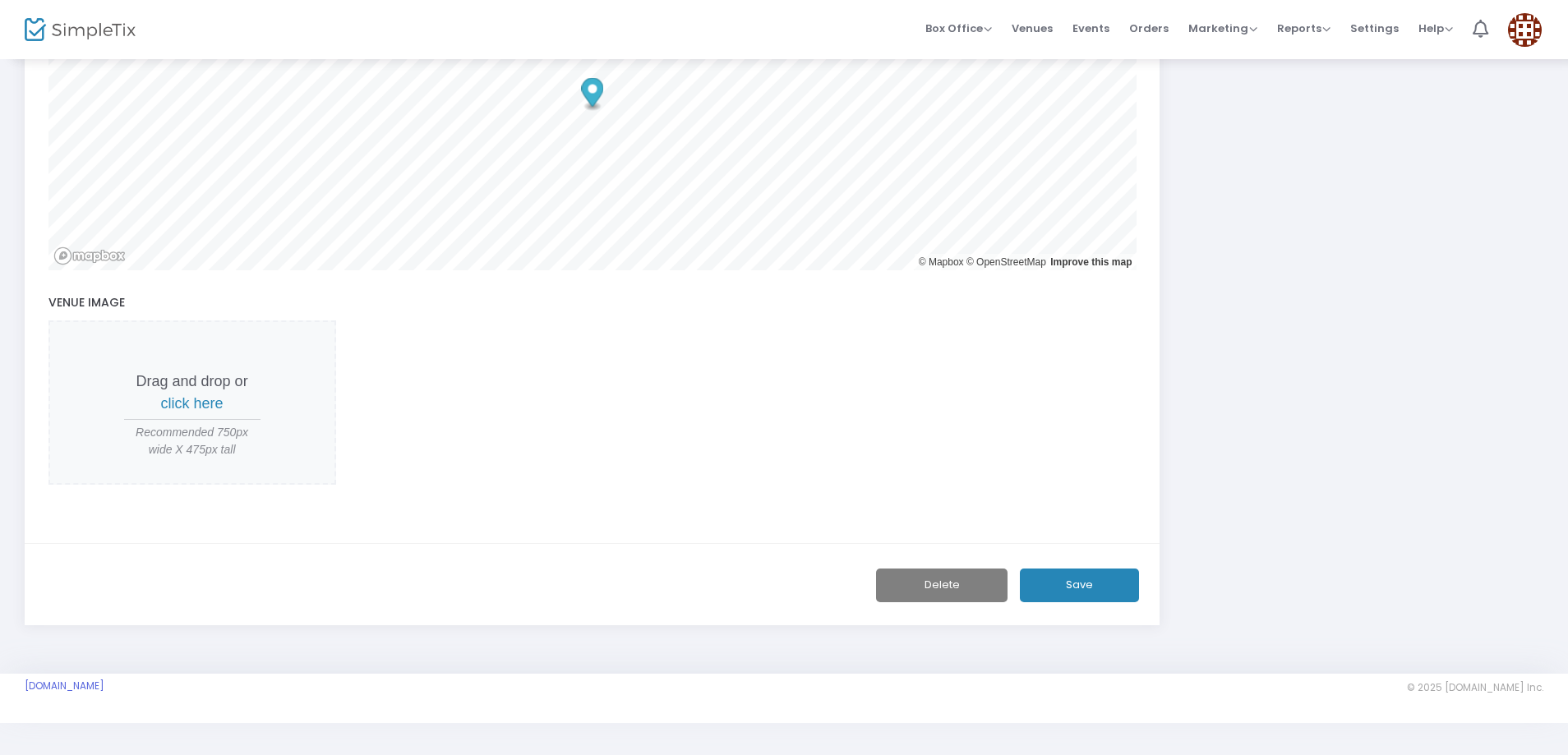
scroll to position [661, 0]
click at [966, 581] on button "Delete" at bounding box center [942, 585] width 131 height 34
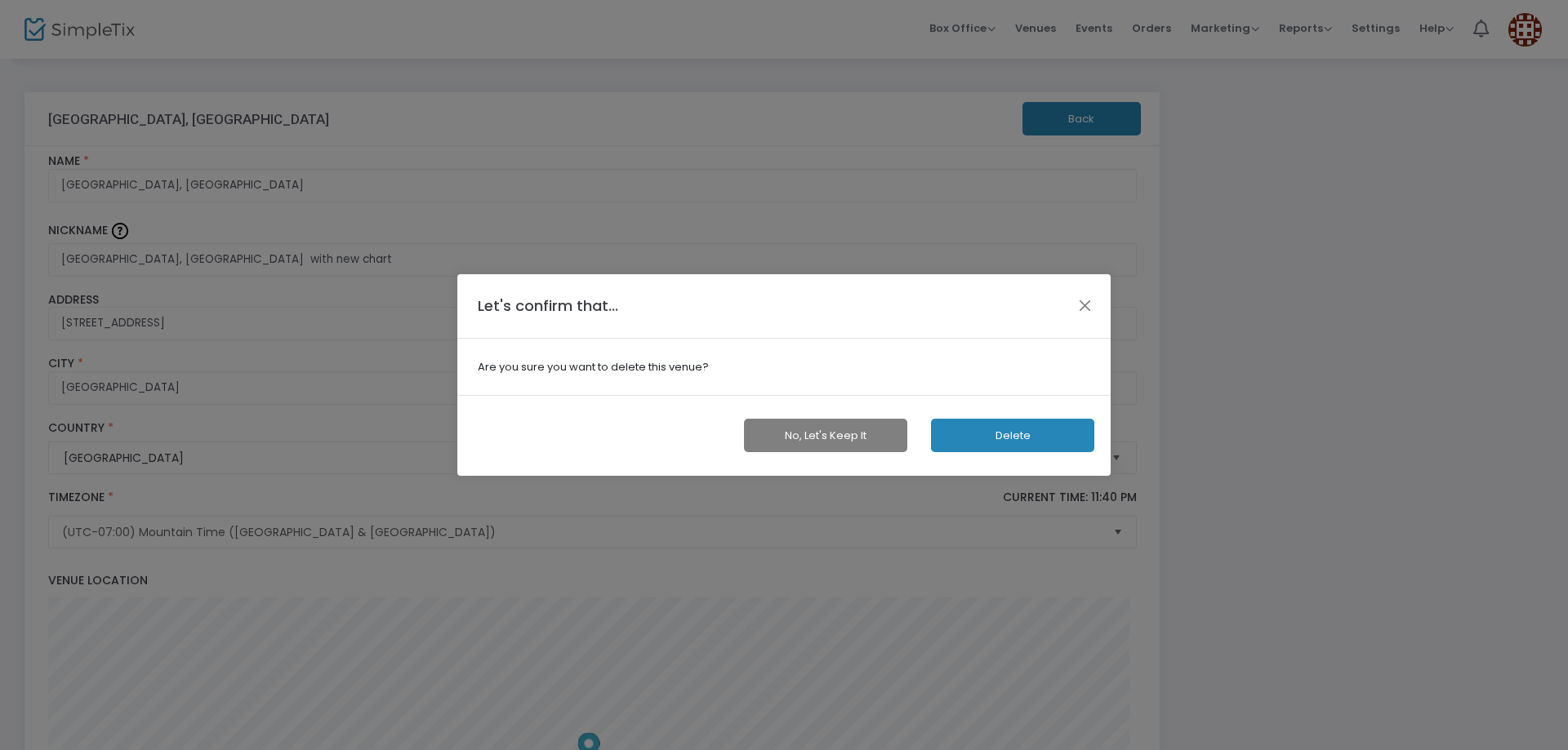
click at [1052, 437] on button "Delete" at bounding box center [1012, 436] width 163 height 33
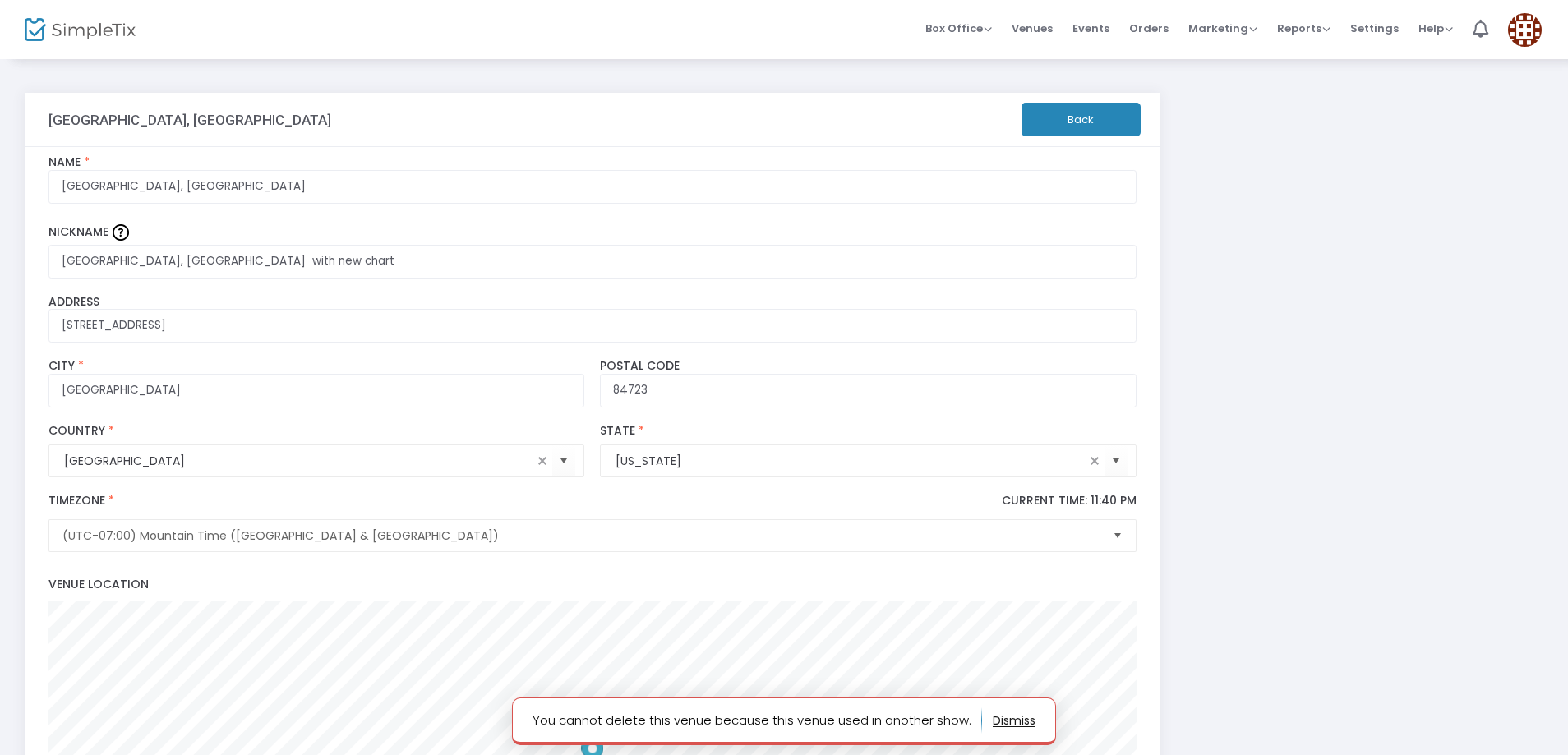
drag, startPoint x: 1008, startPoint y: 90, endPoint x: 1039, endPoint y: 114, distance: 39.2
click at [1023, 98] on div "New park Circleville, UT Back New park Circleville, UT Name * New park Circlevi…" at bounding box center [593, 696] width 1151 height 1227
drag, startPoint x: 1040, startPoint y: 114, endPoint x: 1023, endPoint y: 185, distance: 73.0
click at [1023, 183] on div "New park Circleville, UT Back New park Circleville, UT Name * New park Circlevi…" at bounding box center [592, 689] width 1135 height 1193
click at [1094, 136] on button "Back" at bounding box center [1082, 120] width 120 height 34
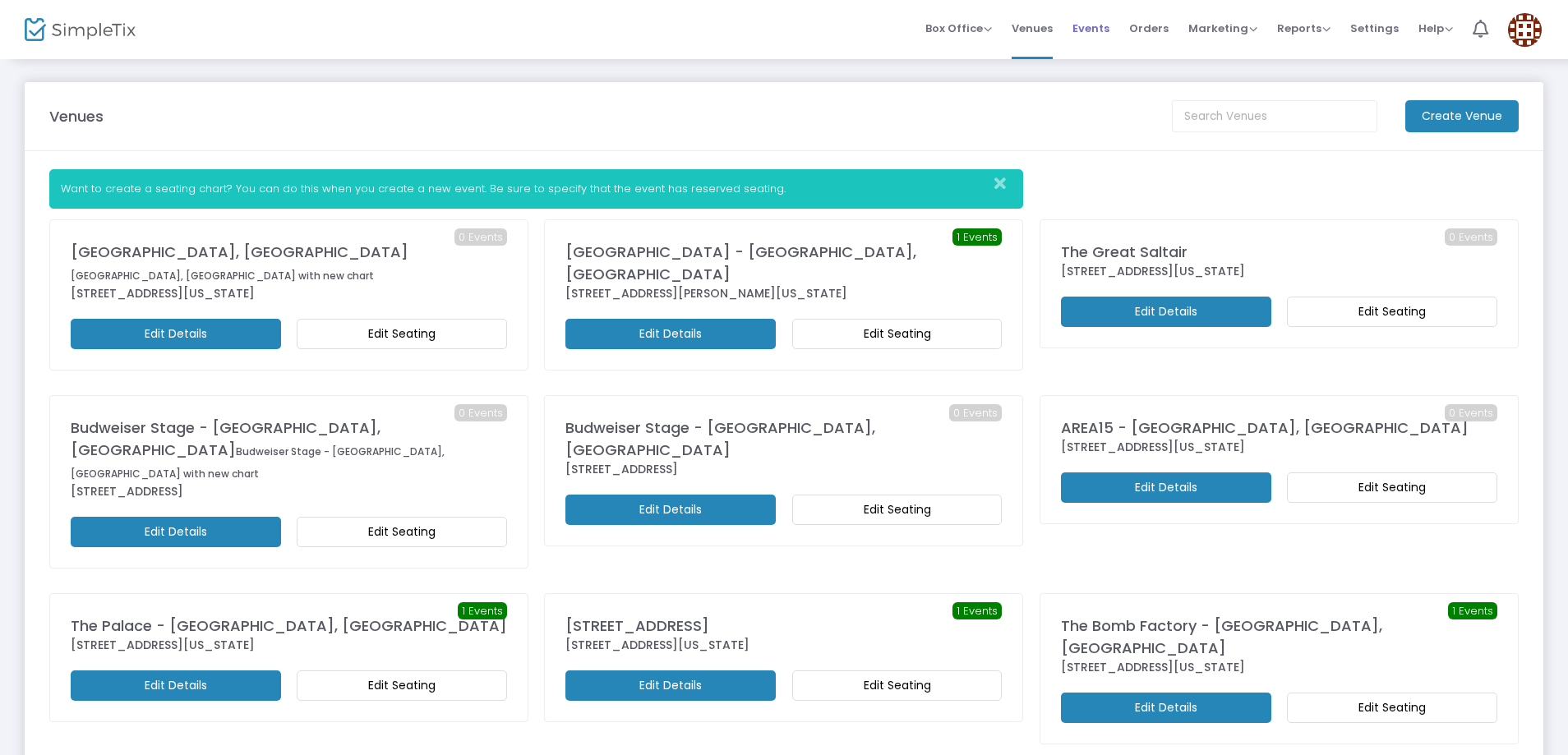
click at [1092, 33] on span "Events" at bounding box center [1091, 29] width 37 height 42
